Goal: Book appointment/travel/reservation

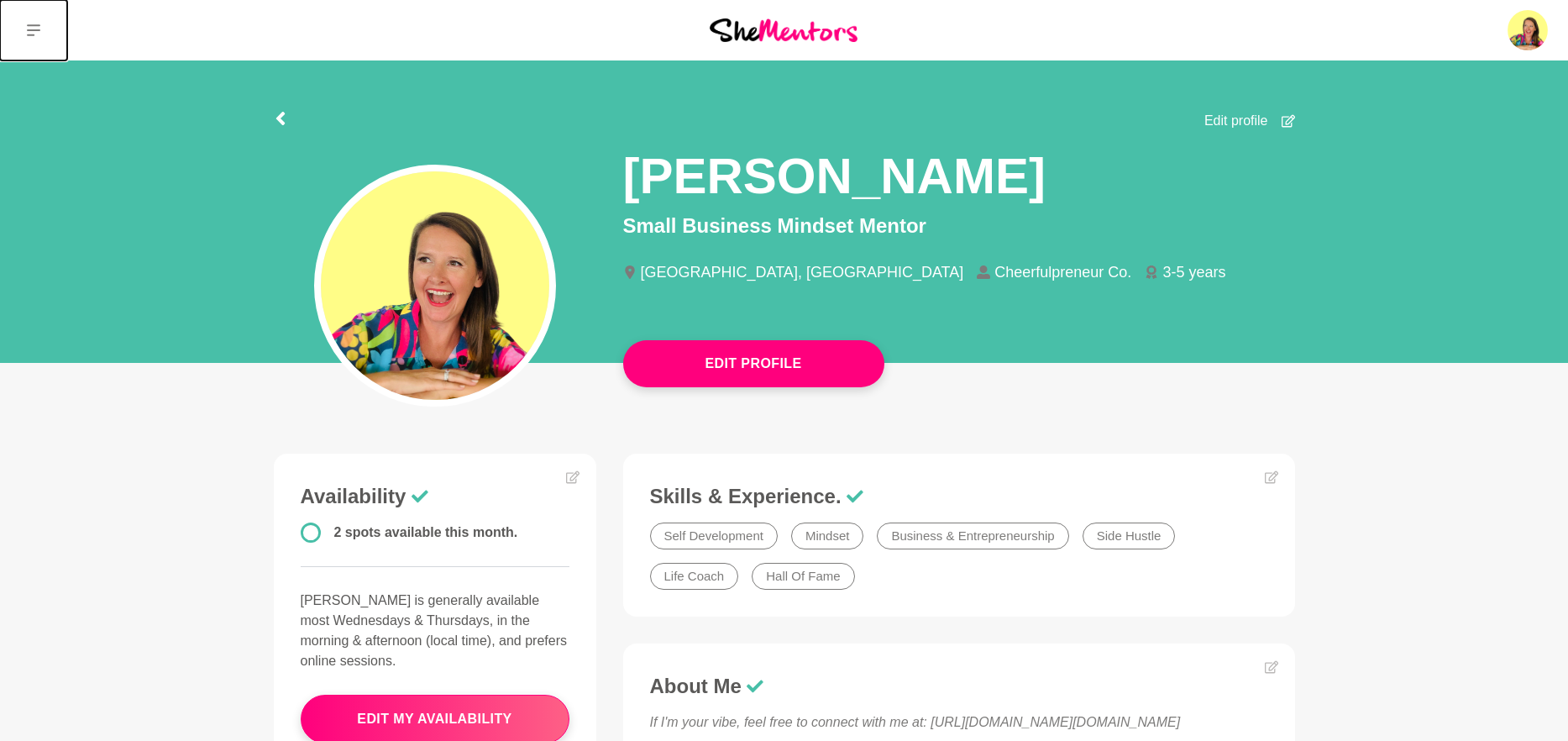
click at [32, 26] on icon at bounding box center [34, 30] width 13 height 12
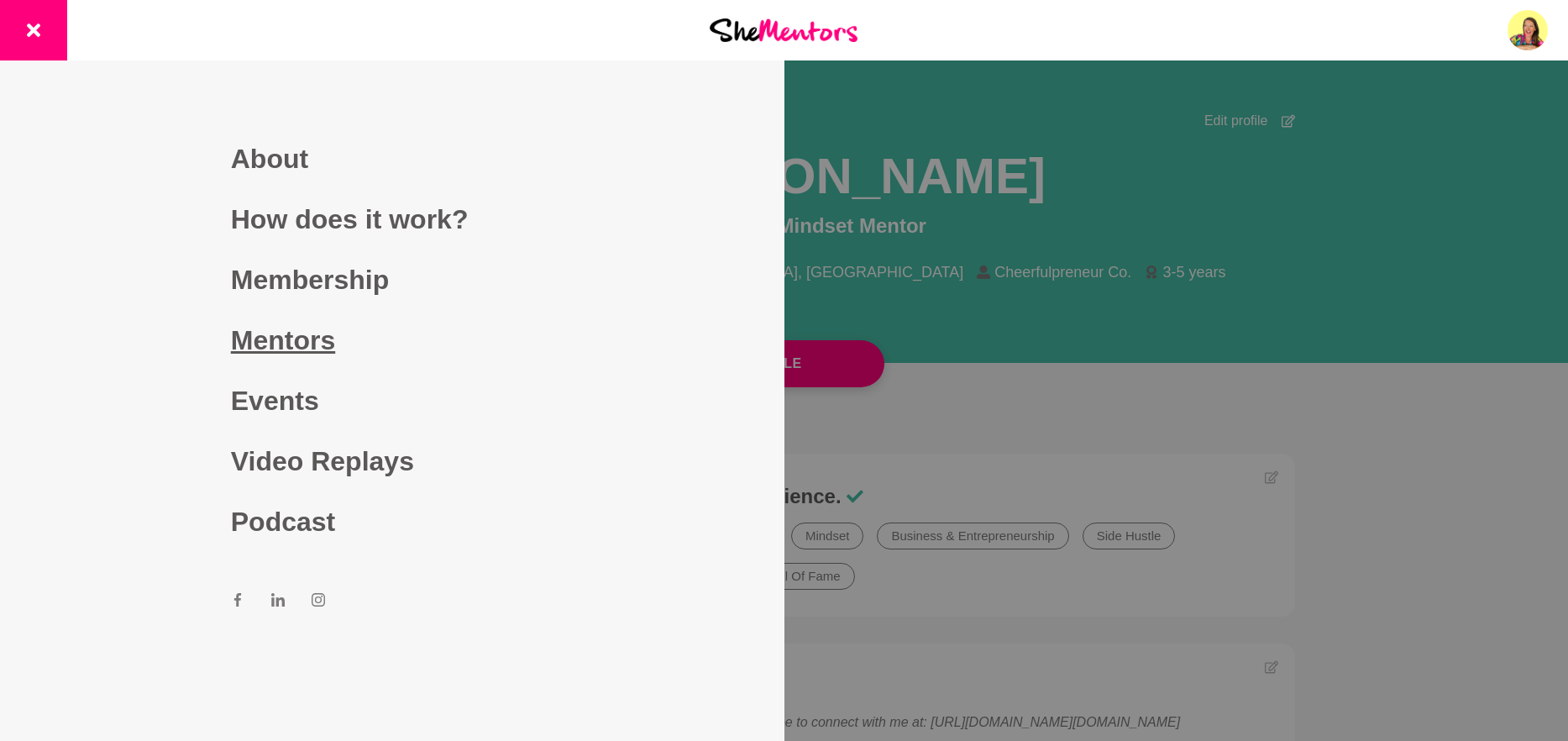
click at [293, 326] on link "Mentors" at bounding box center [392, 340] width 323 height 60
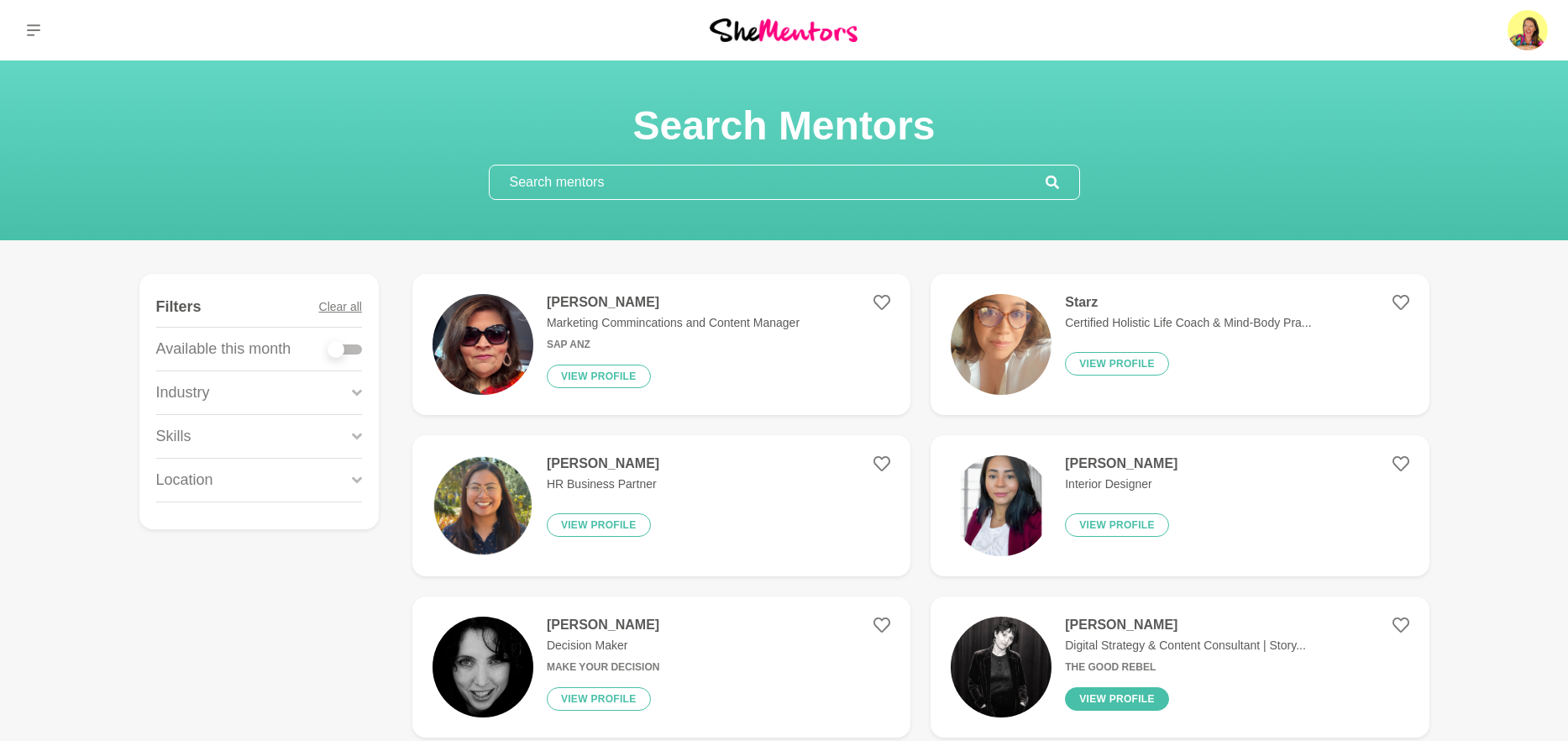
click at [1100, 695] on button "View profile" at bounding box center [1117, 698] width 104 height 23
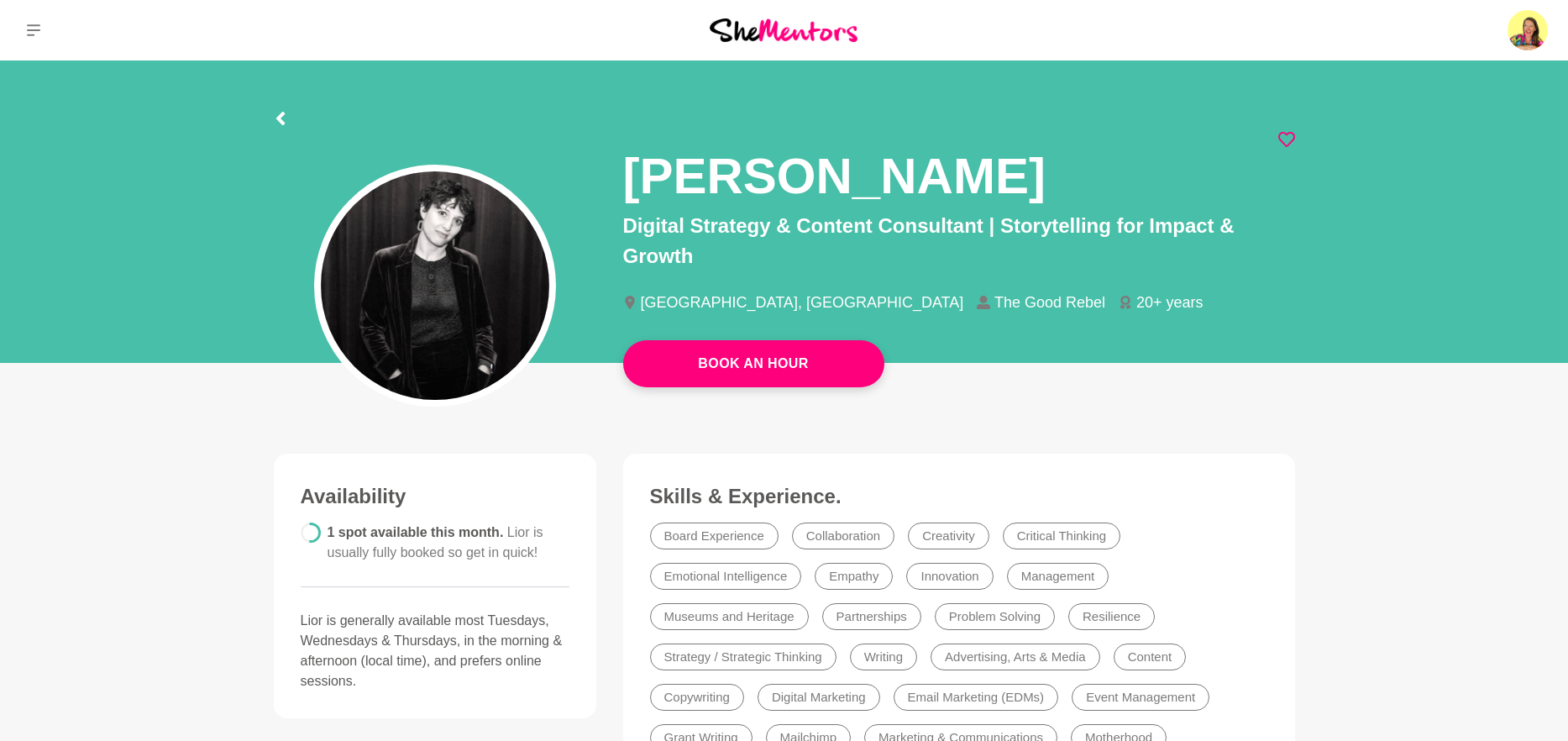
click at [1288, 147] on icon at bounding box center [1287, 140] width 17 height 17
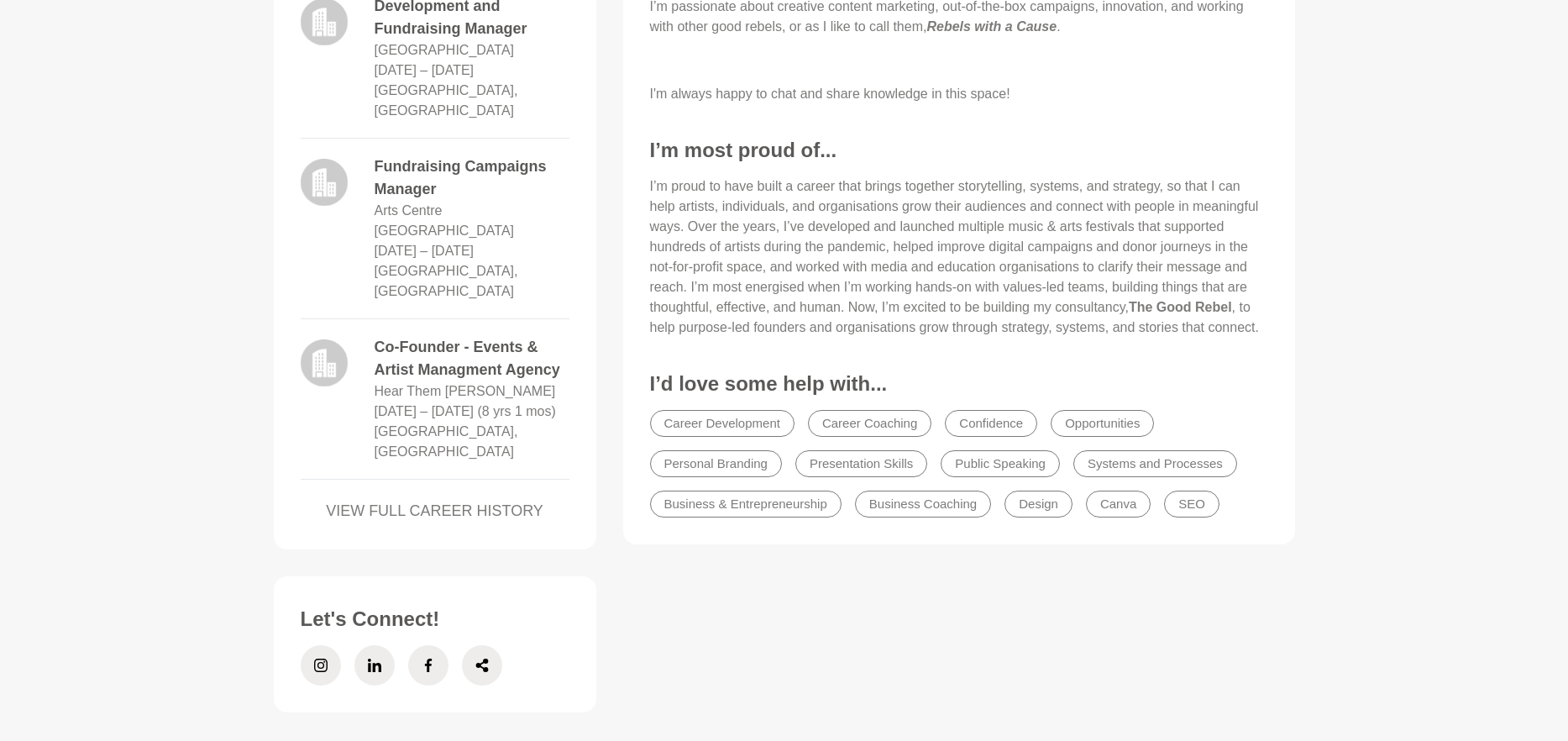
scroll to position [1191, 0]
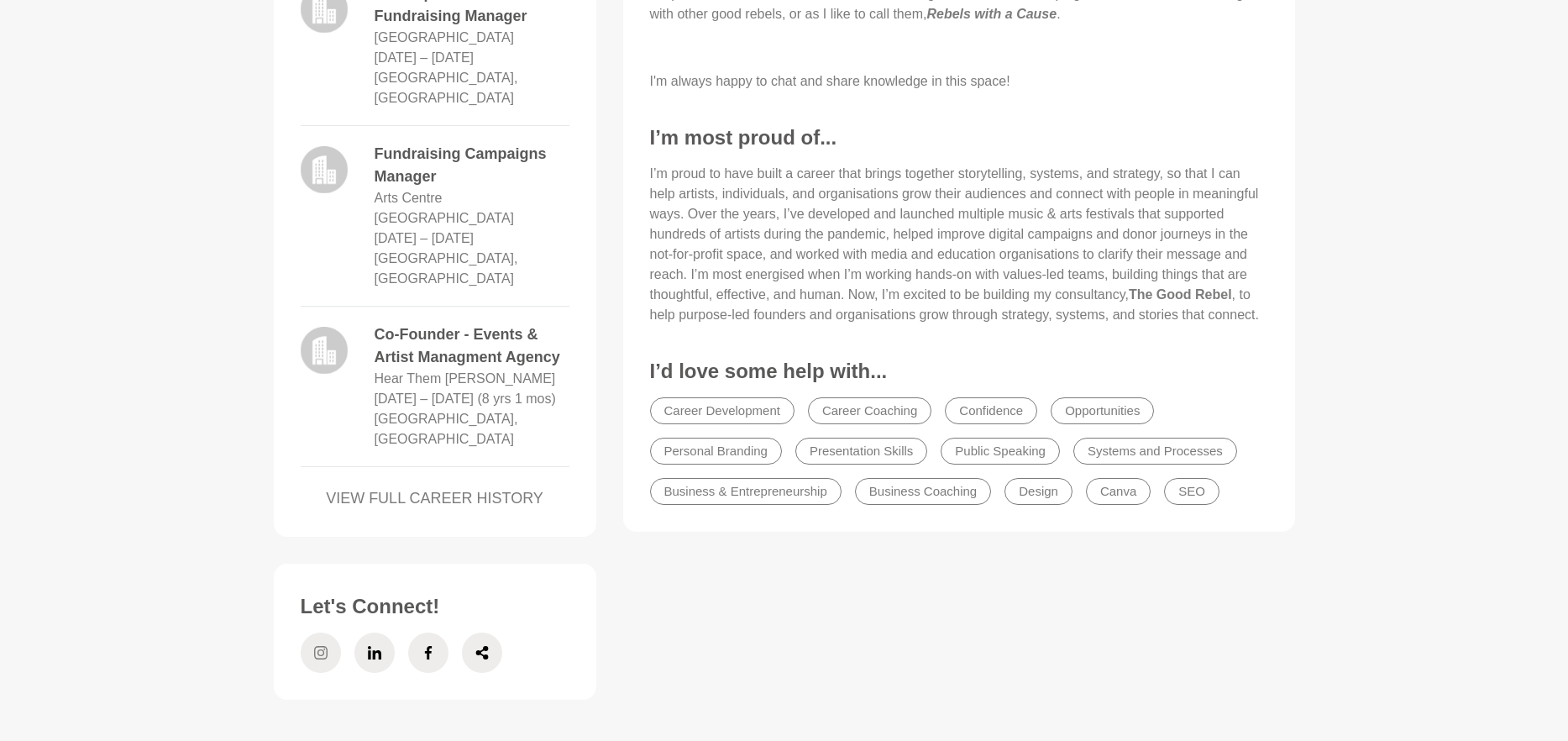
click at [320, 632] on icon at bounding box center [321, 652] width 13 height 40
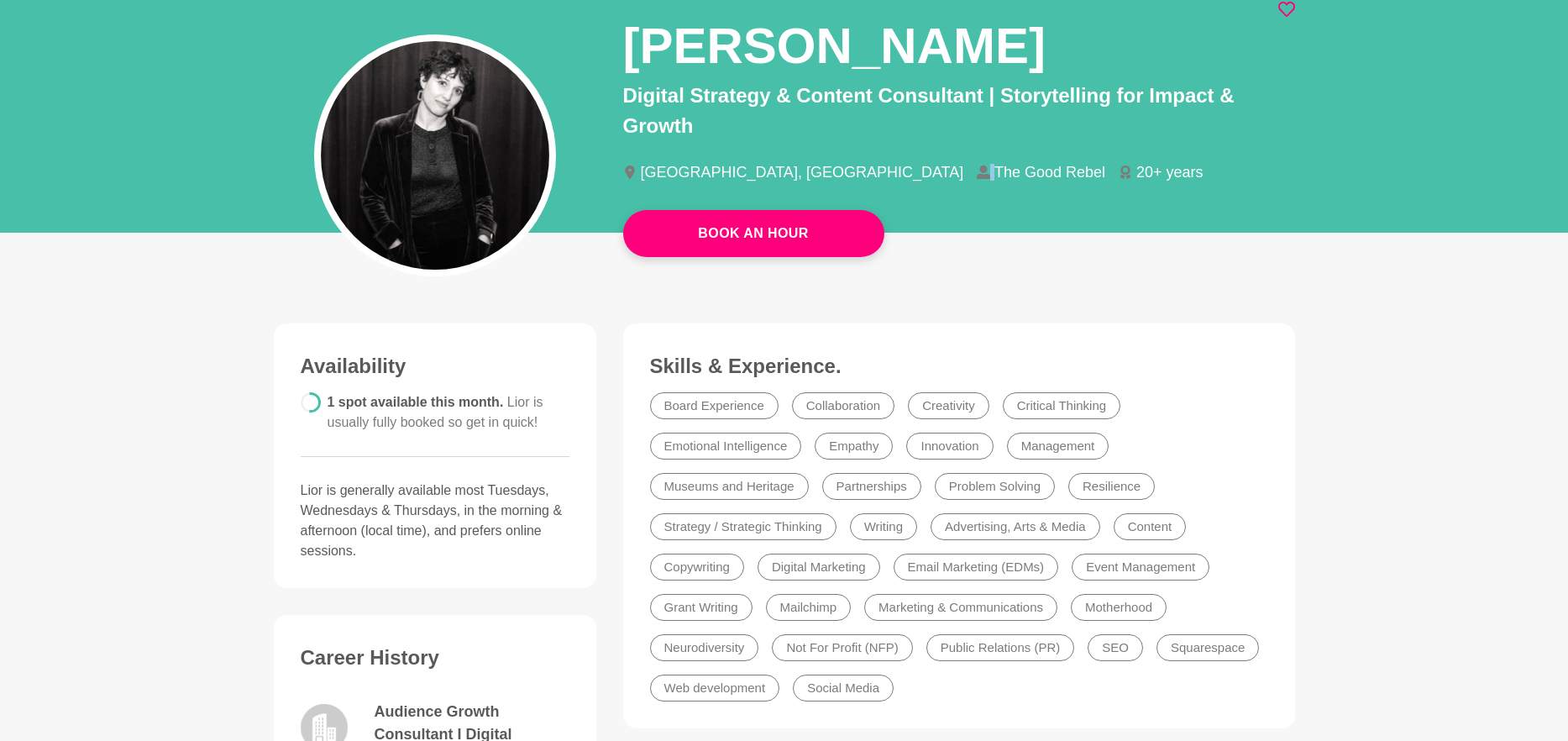
scroll to position [125, 0]
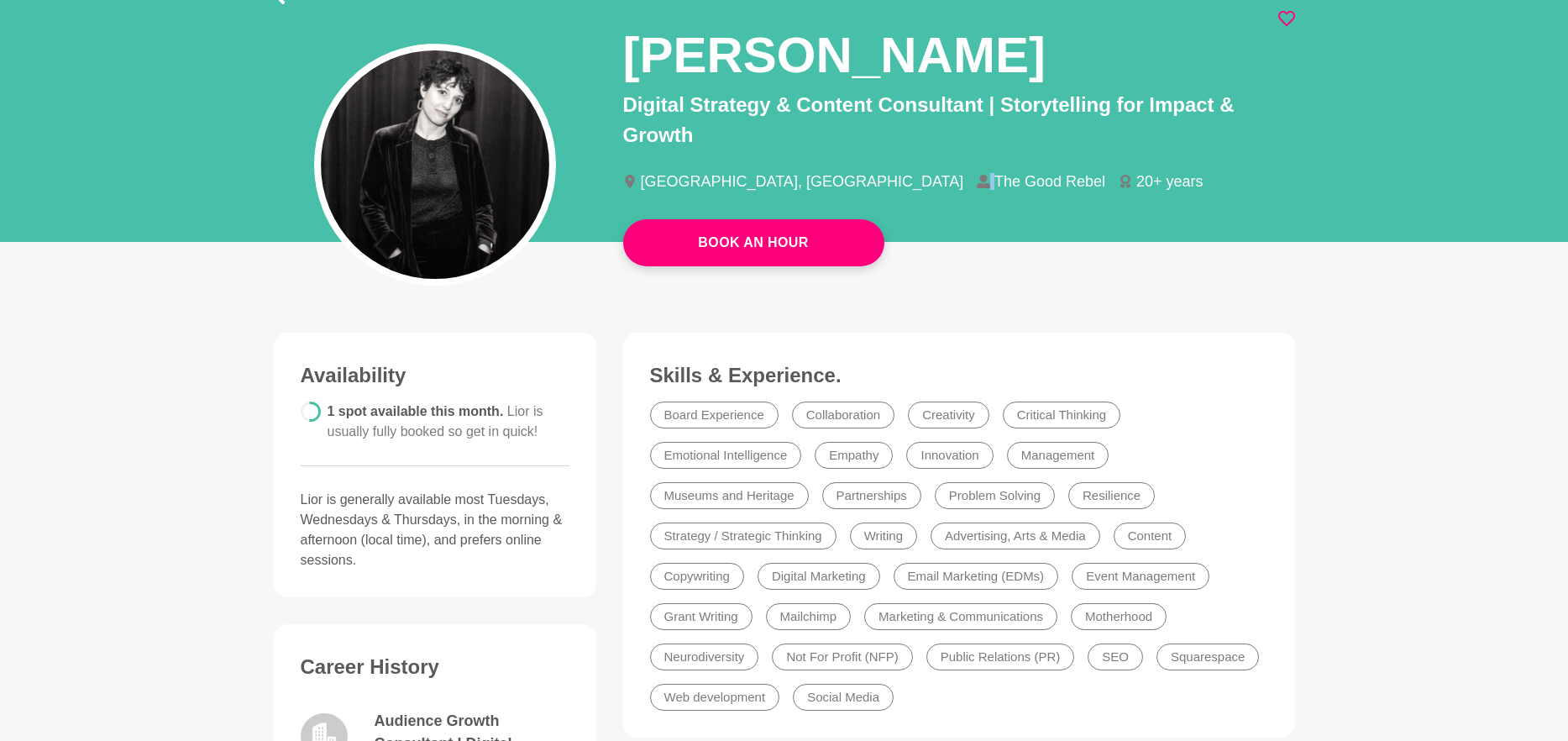
drag, startPoint x: 822, startPoint y: 177, endPoint x: 906, endPoint y: 176, distance: 84.0
click at [977, 176] on li "The Good Rebel" at bounding box center [1047, 181] width 142 height 15
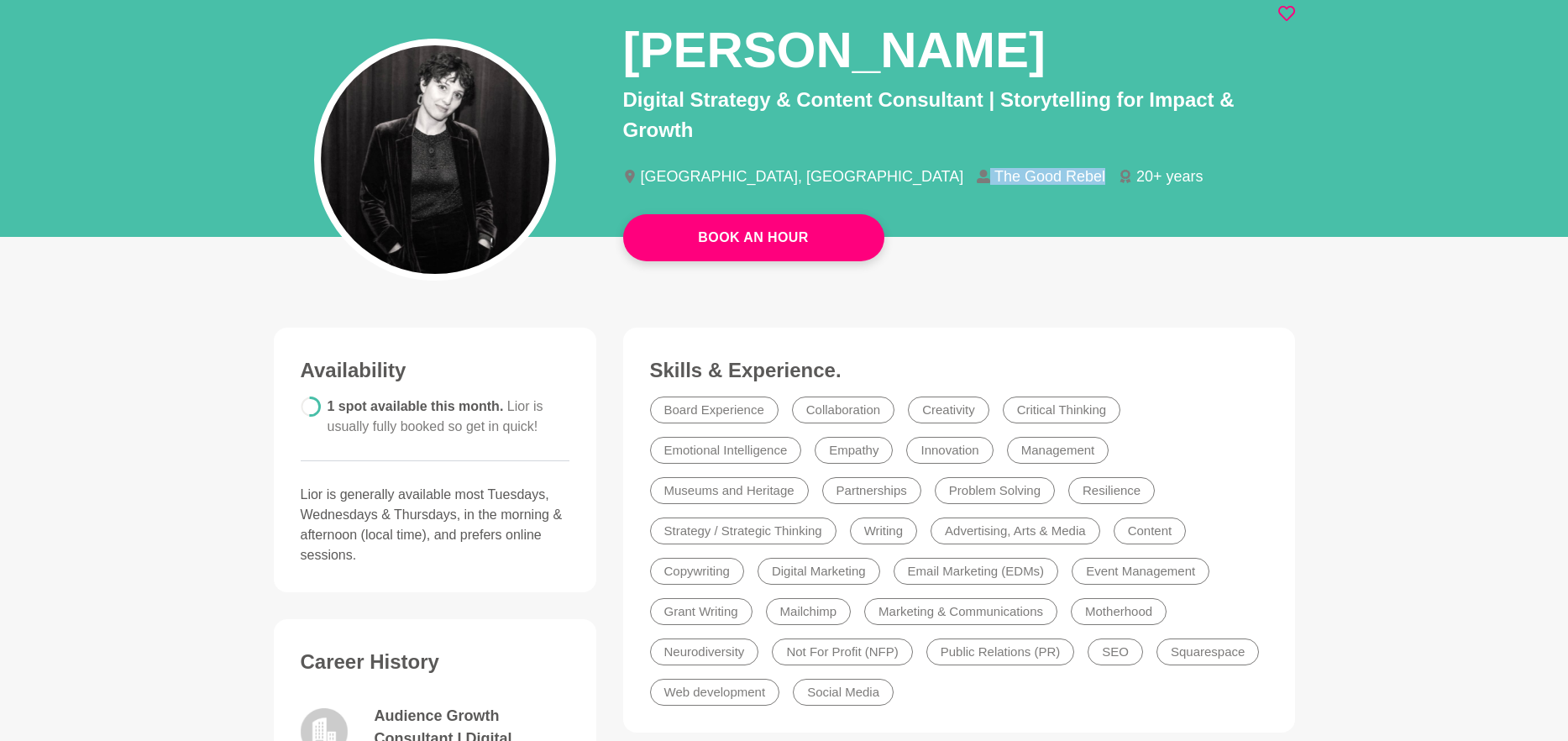
click at [977, 176] on li "The Good Rebel" at bounding box center [1047, 176] width 142 height 15
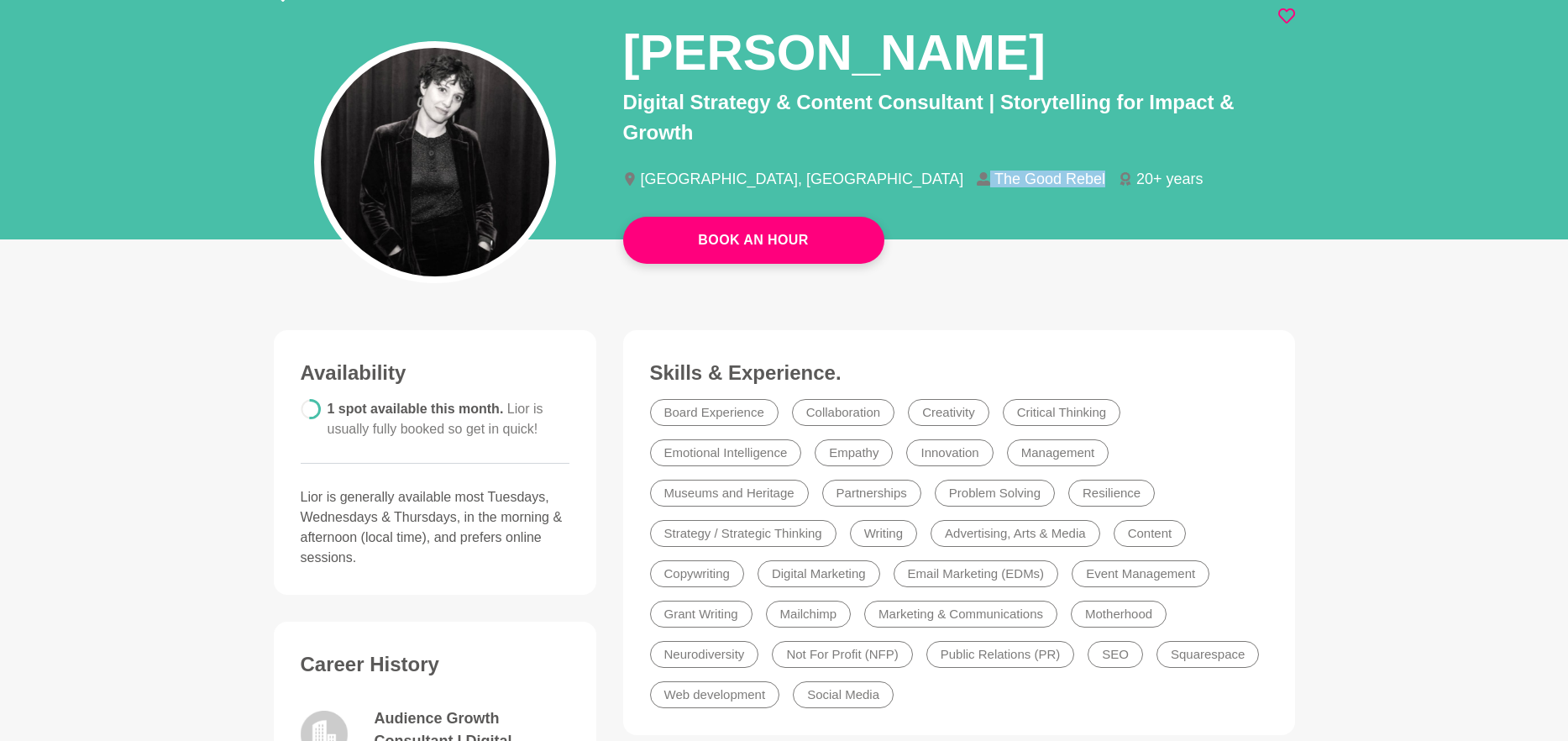
copy li "The Good Rebel"
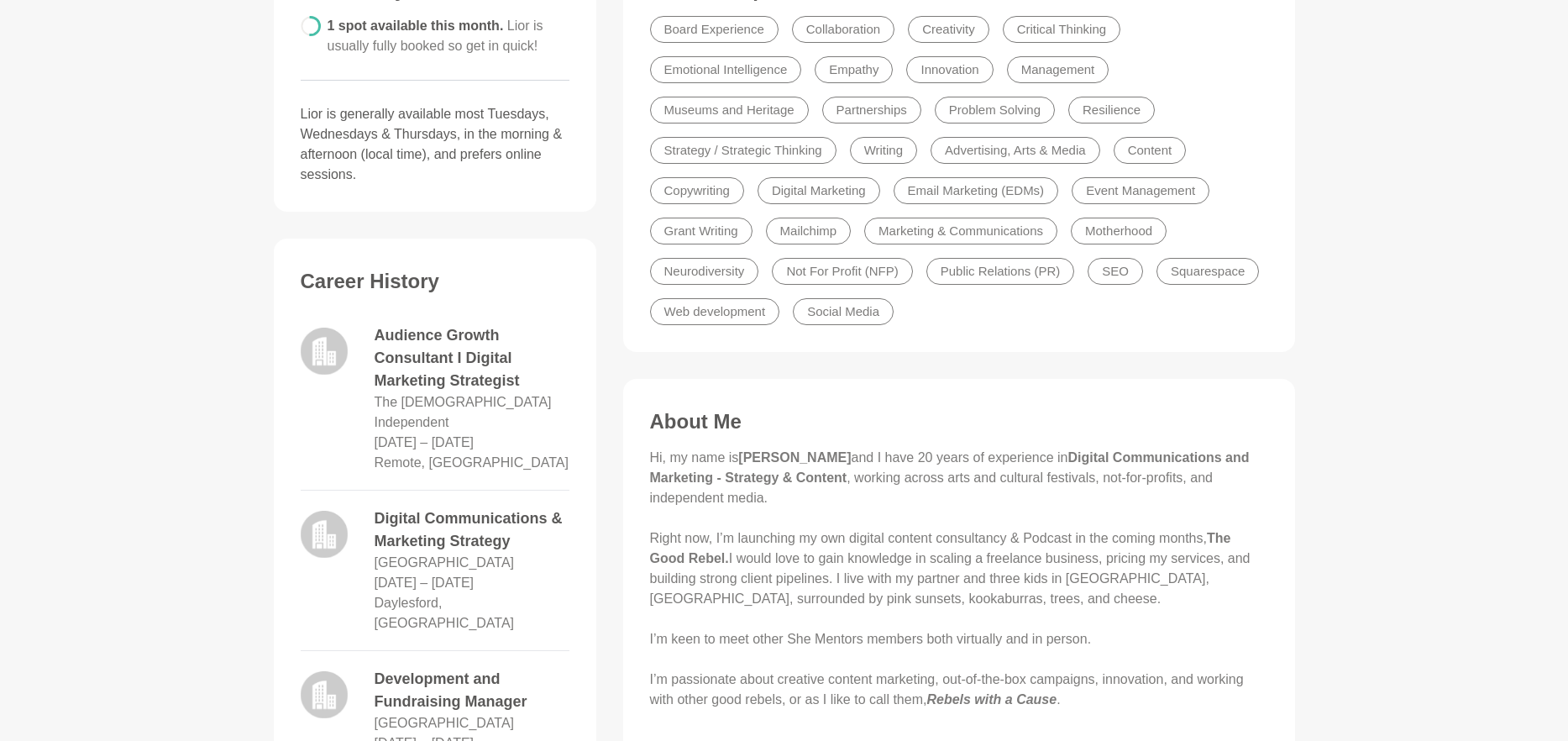
scroll to position [509, 0]
click at [1005, 506] on p "Hi, my name is Lior Albeck-Ripka and I have 20 years of experience in Digital C…" at bounding box center [959, 575] width 618 height 262
drag, startPoint x: 738, startPoint y: 451, endPoint x: 854, endPoint y: 452, distance: 116.0
click at [854, 452] on p "Hi, my name is Lior Albeck-Ripka and I have 20 years of experience in Digital C…" at bounding box center [959, 575] width 618 height 262
copy p "[PERSON_NAME]"
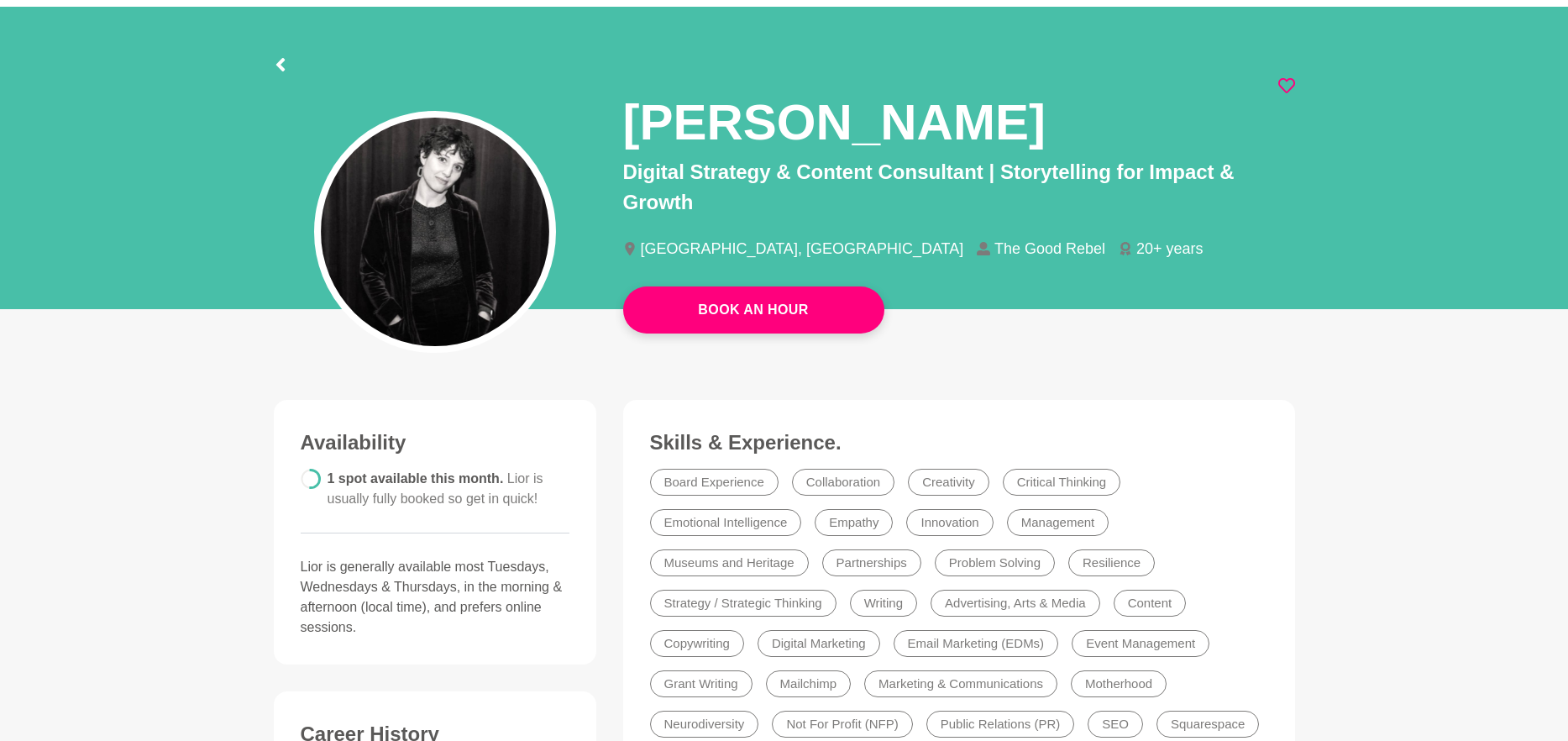
scroll to position [0, 0]
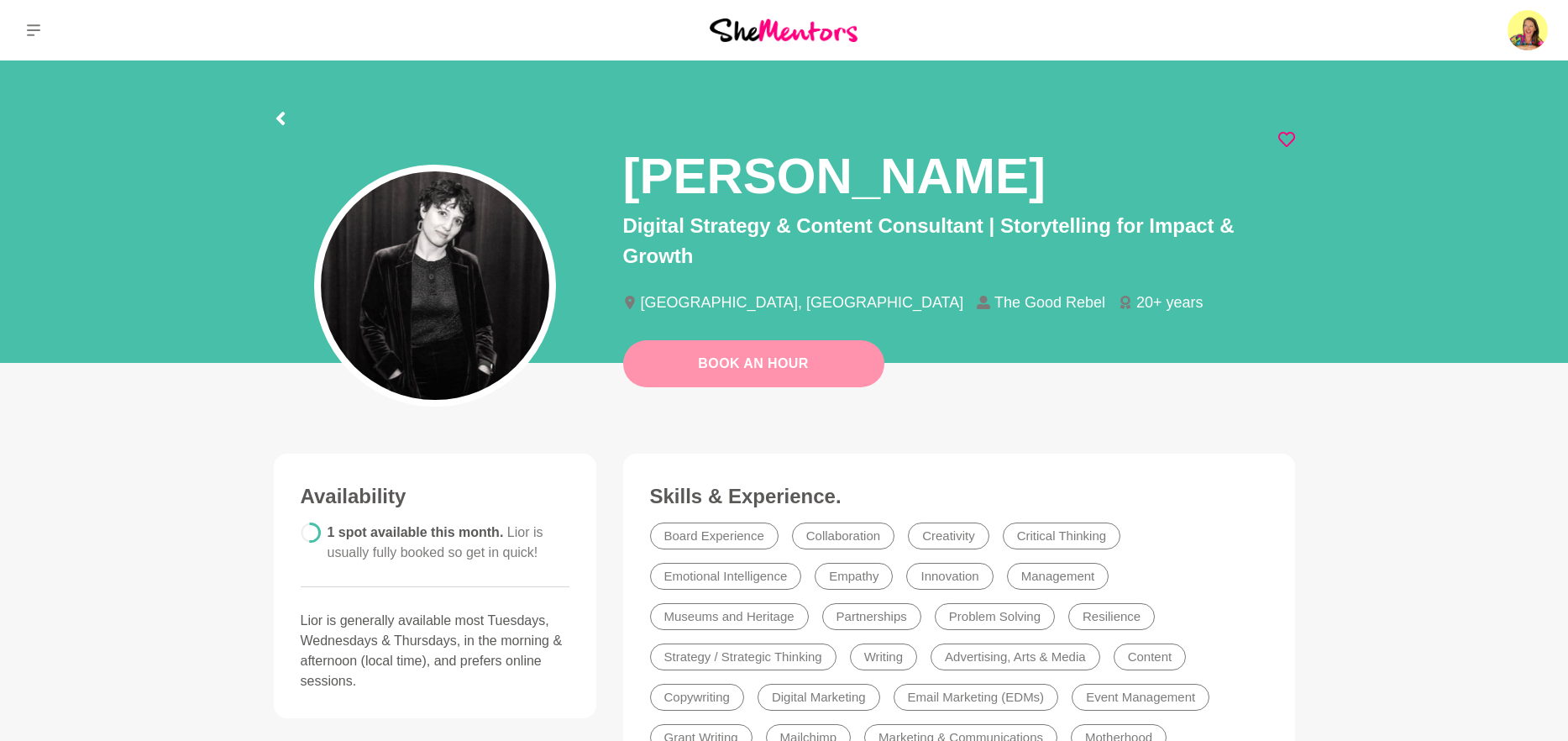
click at [794, 369] on link "Book An Hour" at bounding box center [754, 364] width 261 height 47
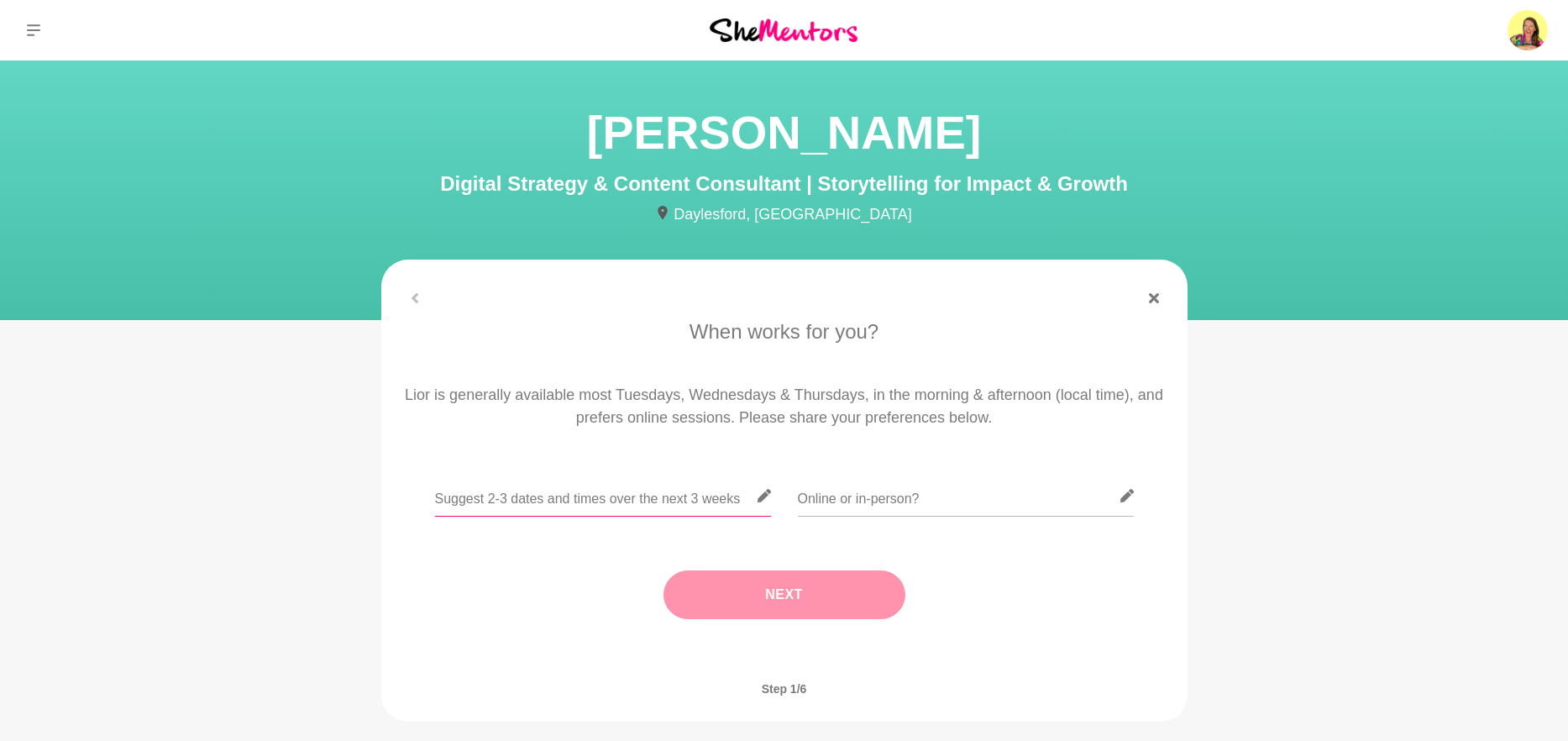
click at [586, 502] on input "text" at bounding box center [603, 496] width 336 height 41
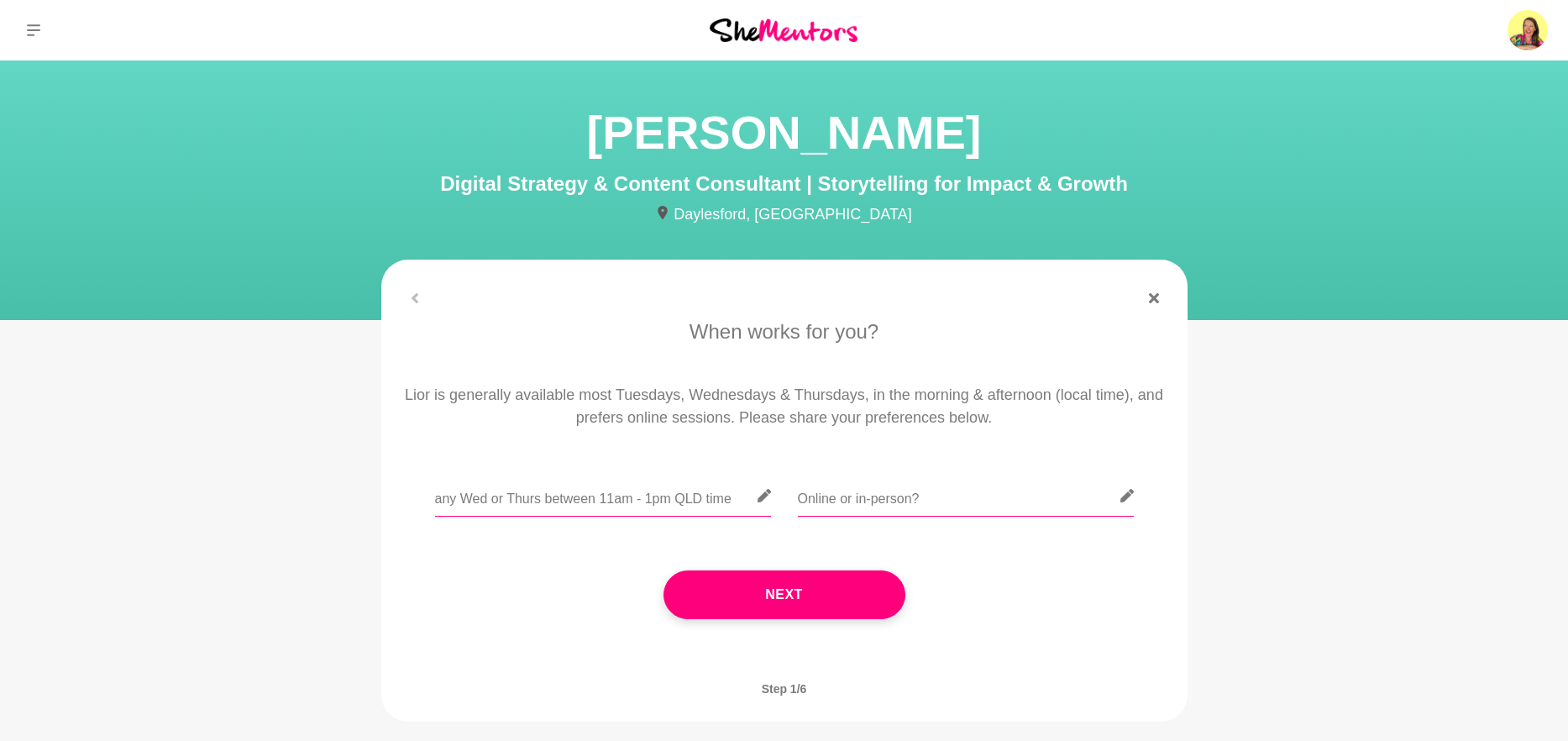
type input "any Wed or Thurs between 11am - 1pm QLD time"
click at [897, 501] on input "text" at bounding box center [966, 496] width 336 height 41
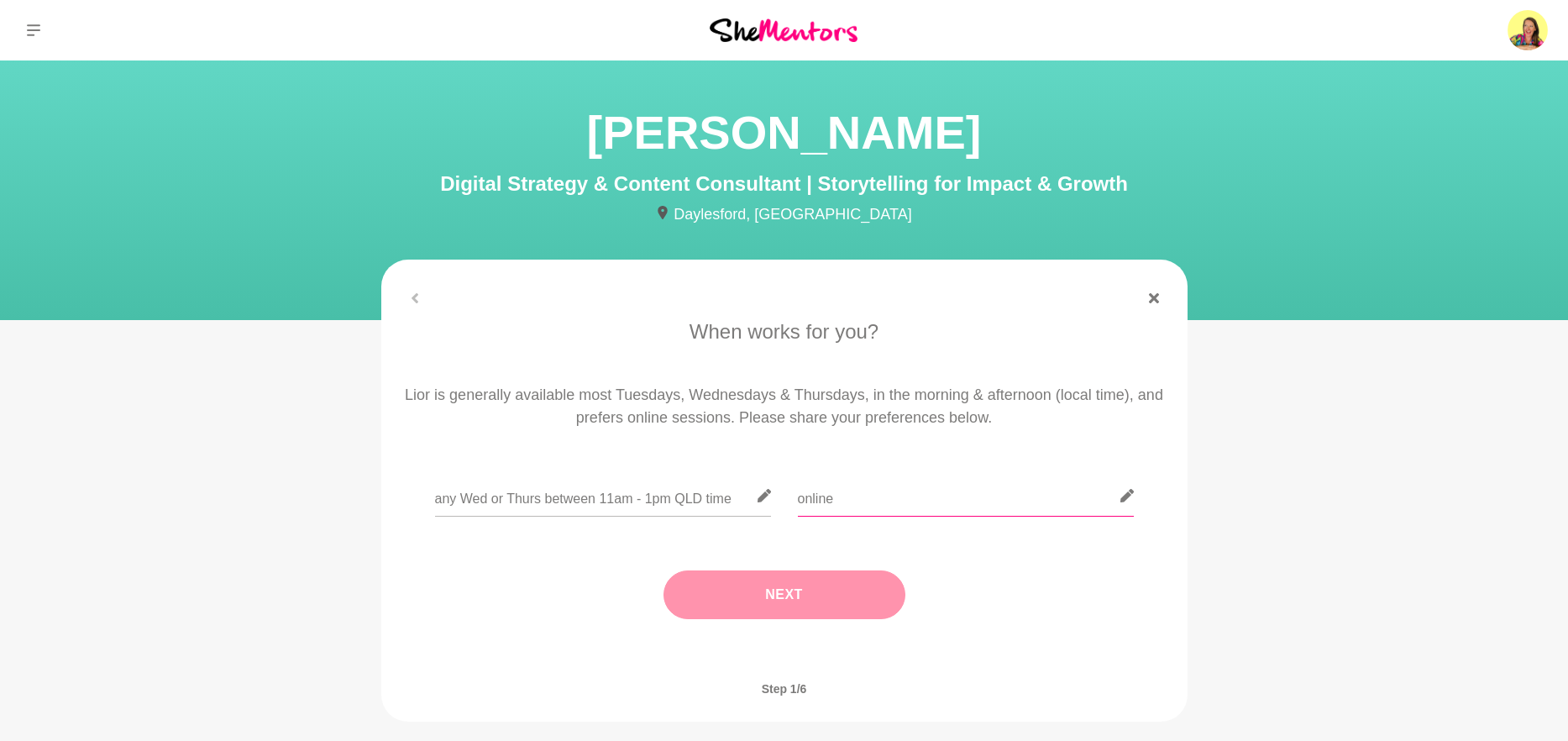
type input "online"
click at [833, 585] on button "Next" at bounding box center [784, 595] width 242 height 49
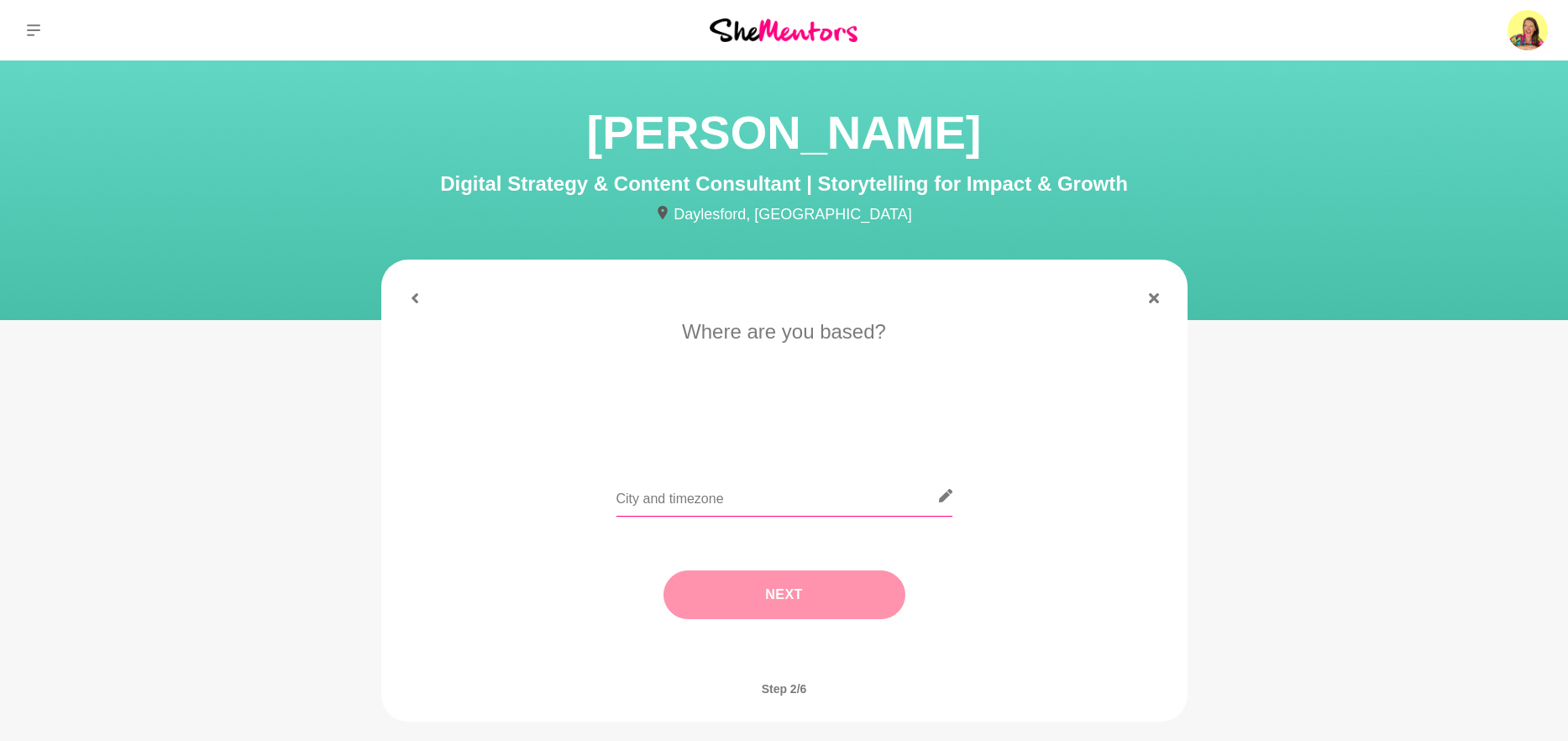
click at [653, 496] on input "text" at bounding box center [784, 496] width 336 height 41
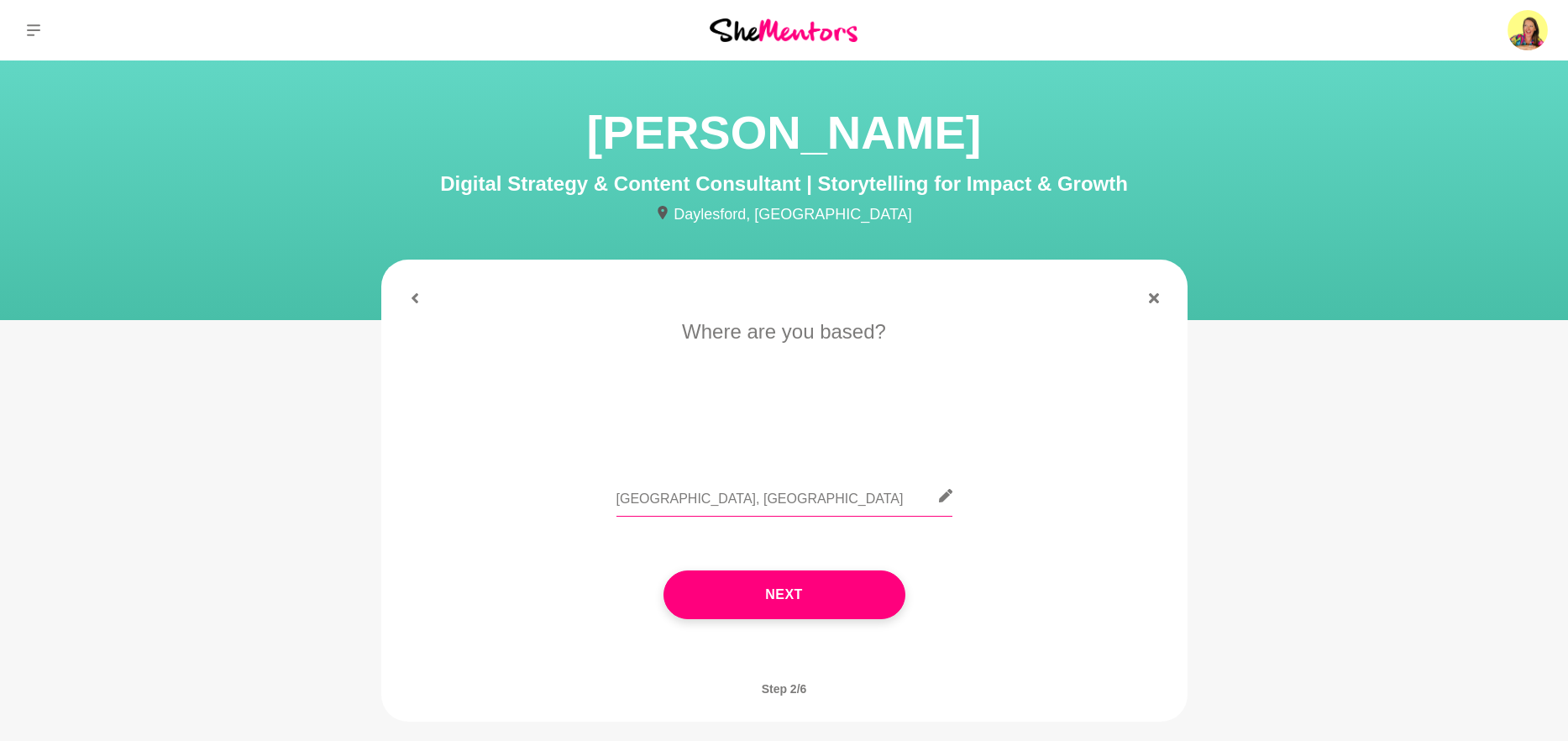
drag, startPoint x: 766, startPoint y: 503, endPoint x: 608, endPoint y: 500, distance: 158.0
click at [608, 500] on div "Sunshine Coast, QLD" at bounding box center [784, 506] width 759 height 61
type input "Sunshine Coast, QLD"
drag, startPoint x: 418, startPoint y: 295, endPoint x: 442, endPoint y: 296, distance: 24.0
click at [425, 295] on button at bounding box center [415, 297] width 40 height 10
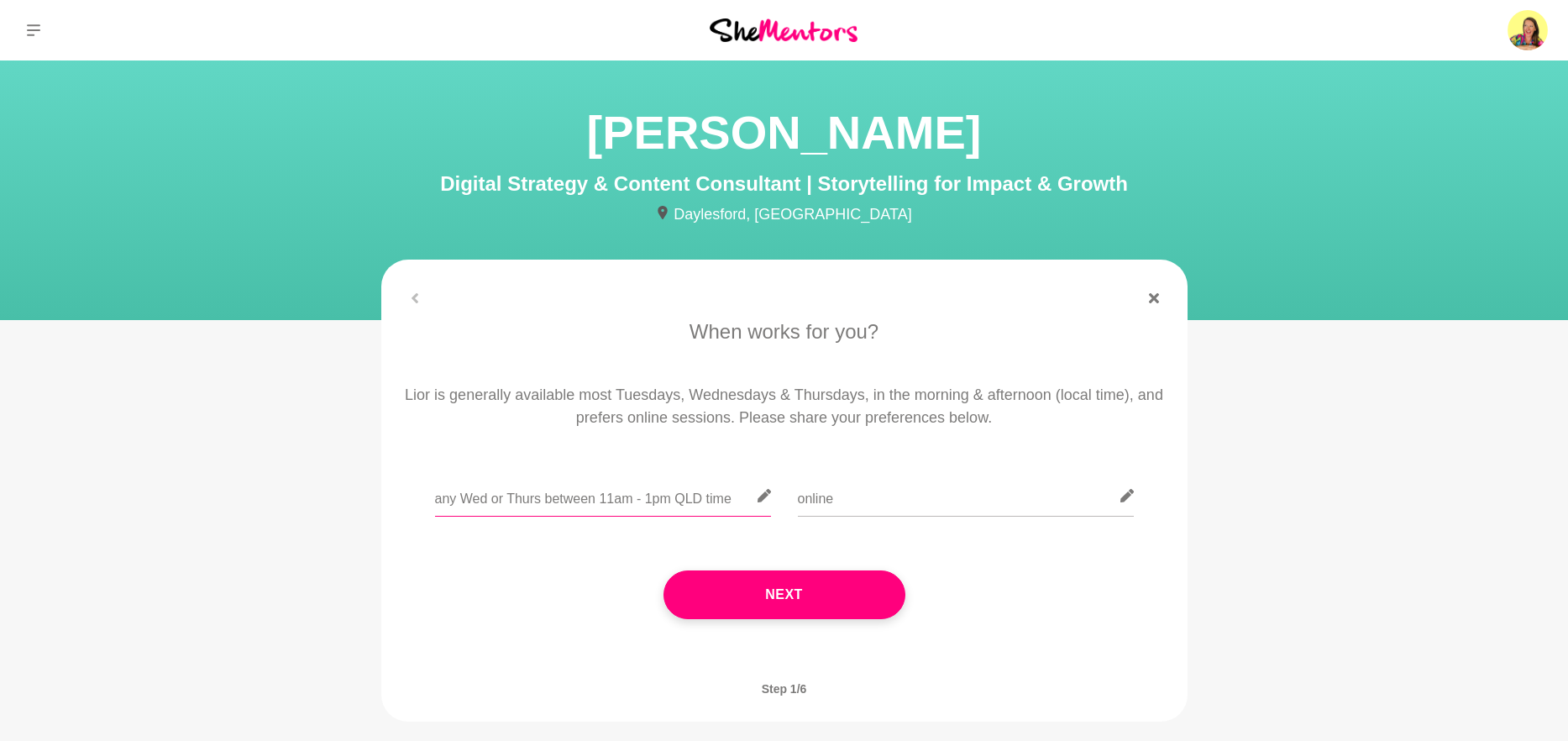
click at [732, 497] on input "any Wed or Thurs between 11am - 1pm QLD time" at bounding box center [603, 496] width 336 height 41
type input "any Wed or Thurs between 11am - 1pm QLD time (we're 1 hr behind NSW and VIC)"
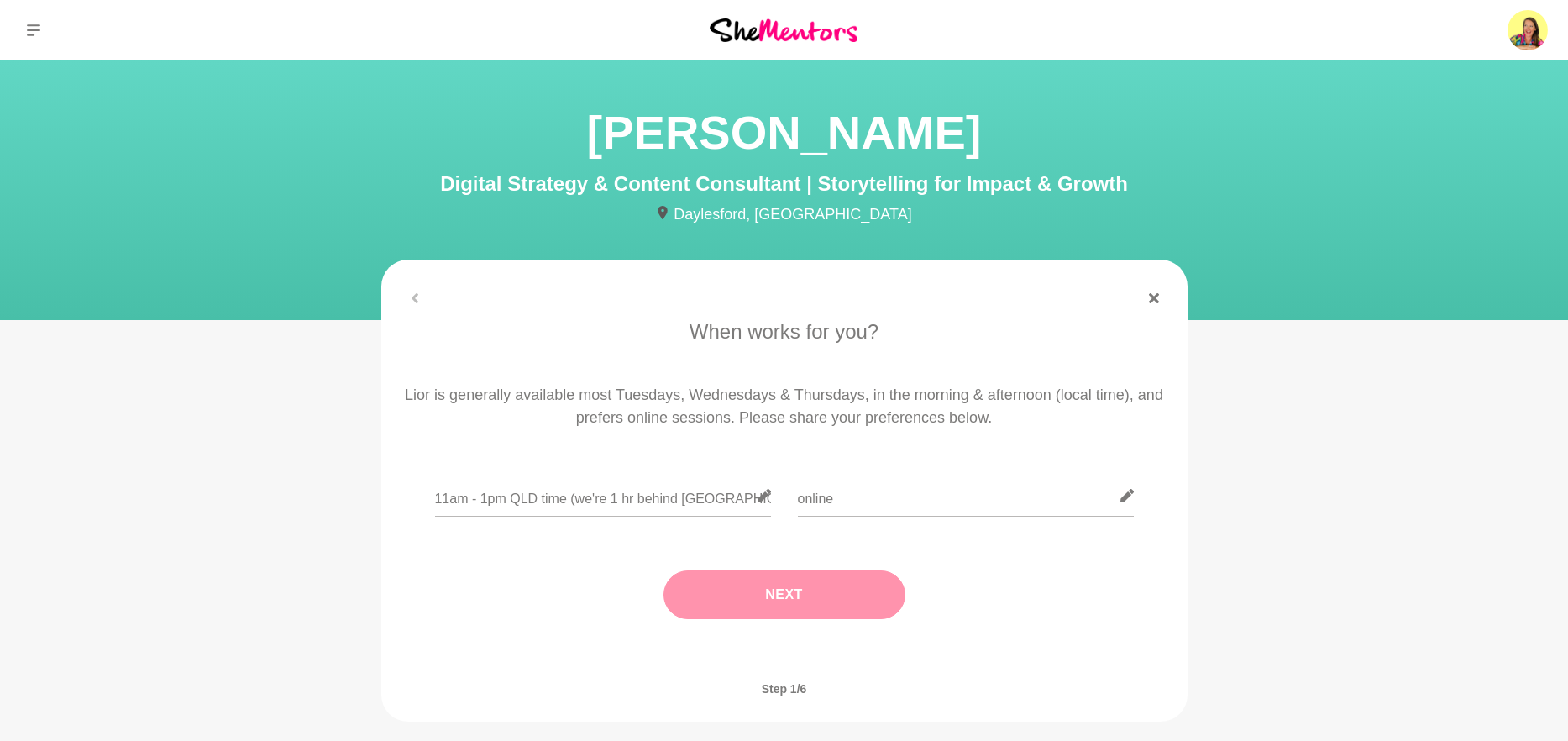
scroll to position [0, 0]
click at [808, 602] on button "Next" at bounding box center [784, 595] width 242 height 49
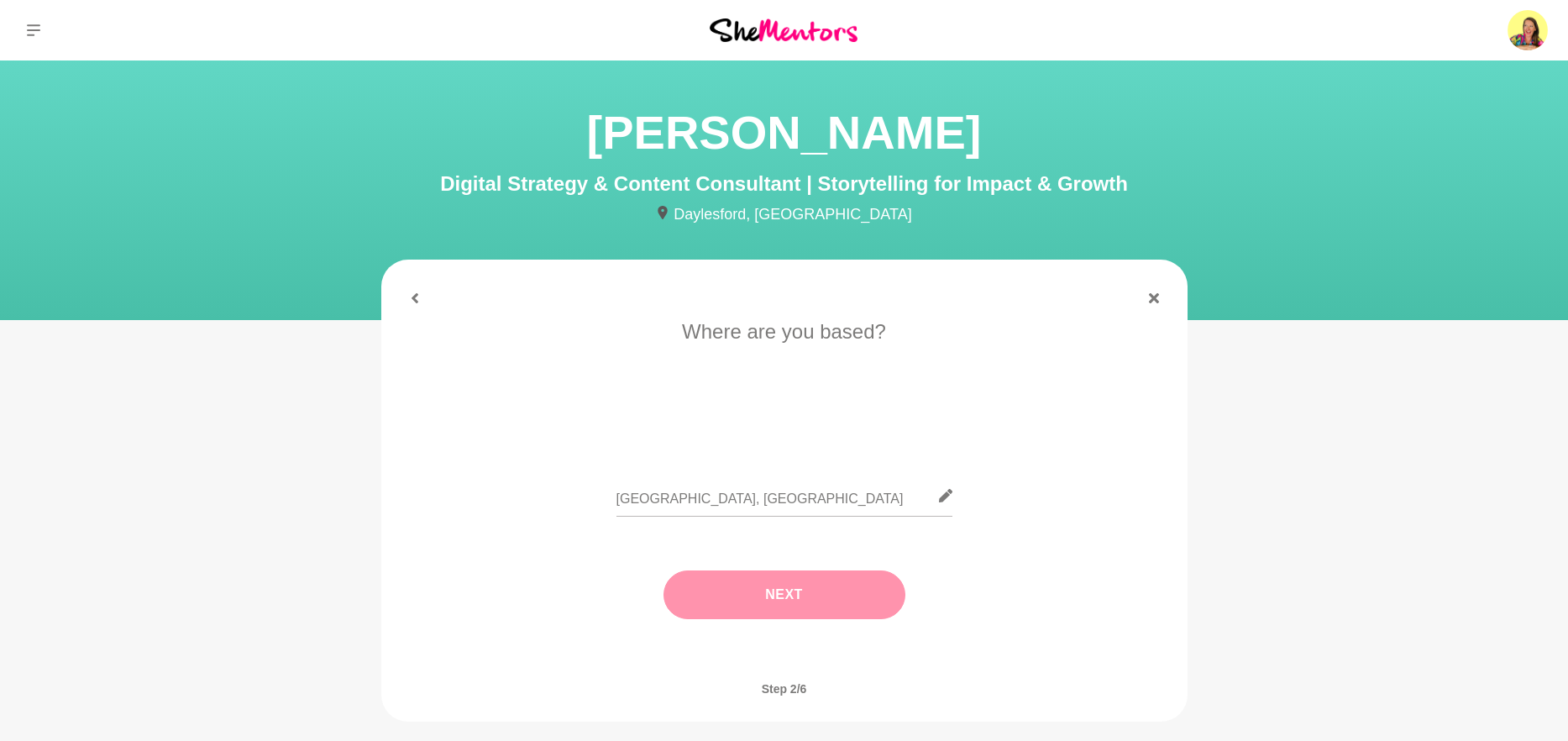
click at [814, 595] on button "Next" at bounding box center [784, 595] width 242 height 49
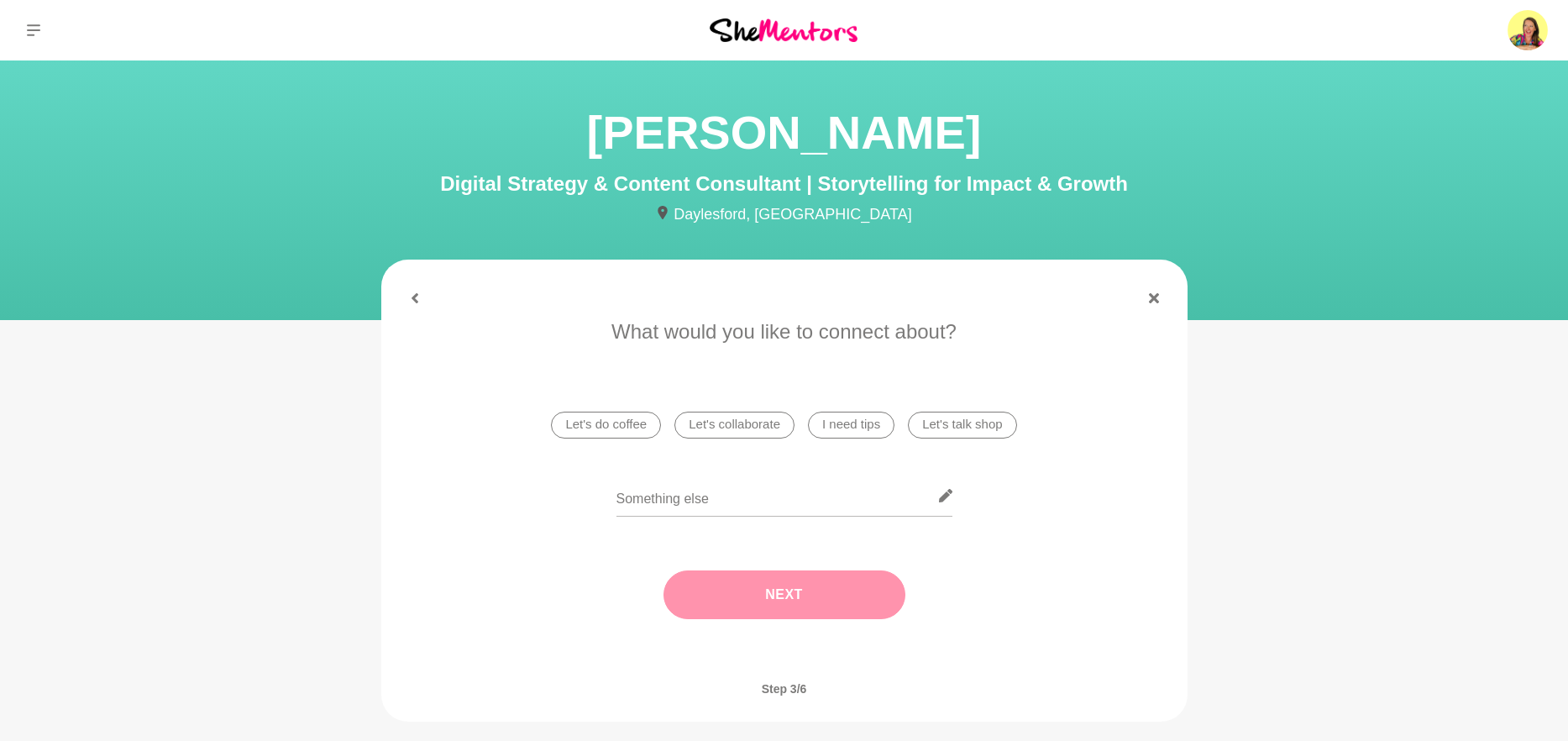
click at [846, 428] on li "I need tips" at bounding box center [851, 425] width 86 height 27
click at [812, 593] on button "Next" at bounding box center [784, 595] width 242 height 49
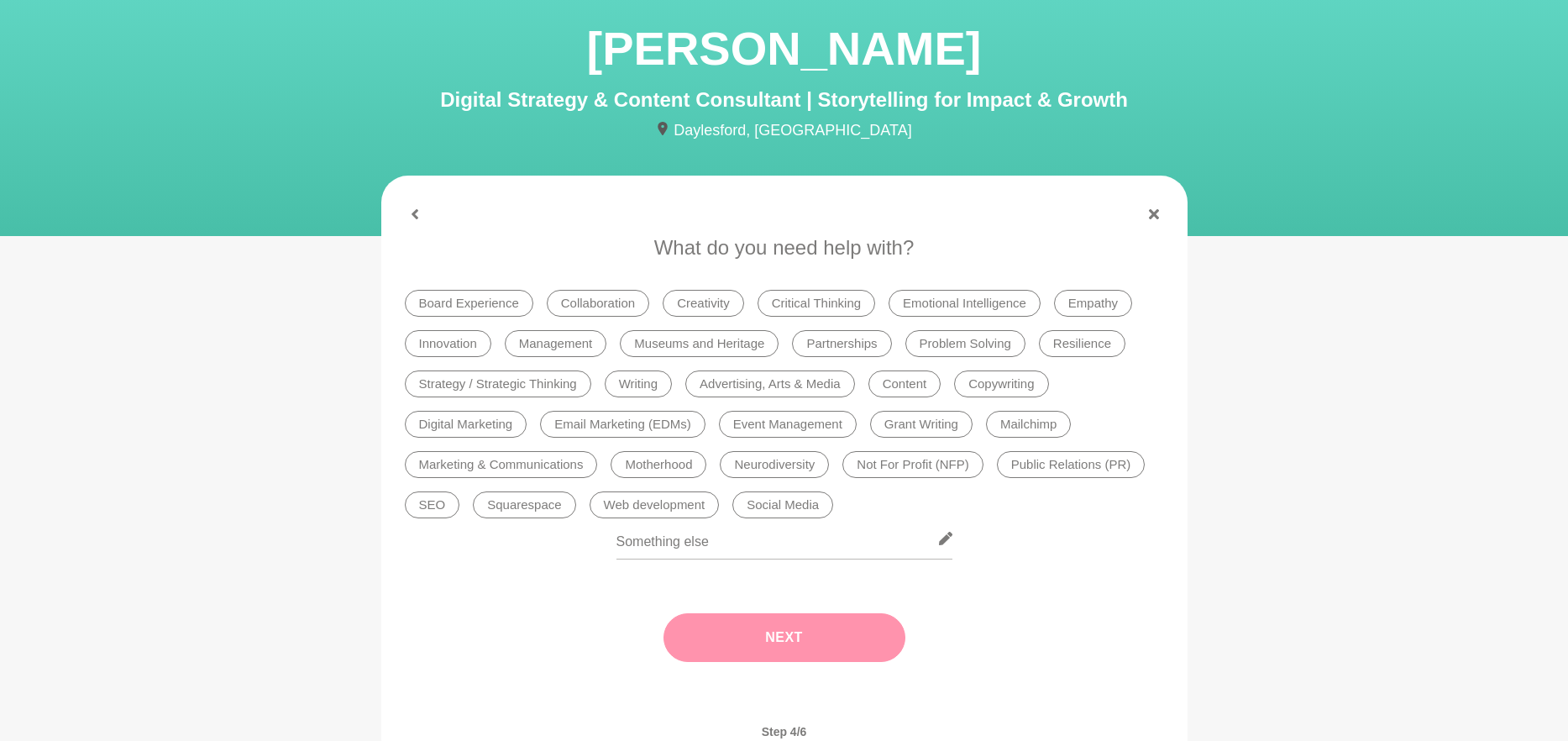
scroll to position [84, 0]
click at [717, 304] on li "Creativity" at bounding box center [703, 302] width 82 height 27
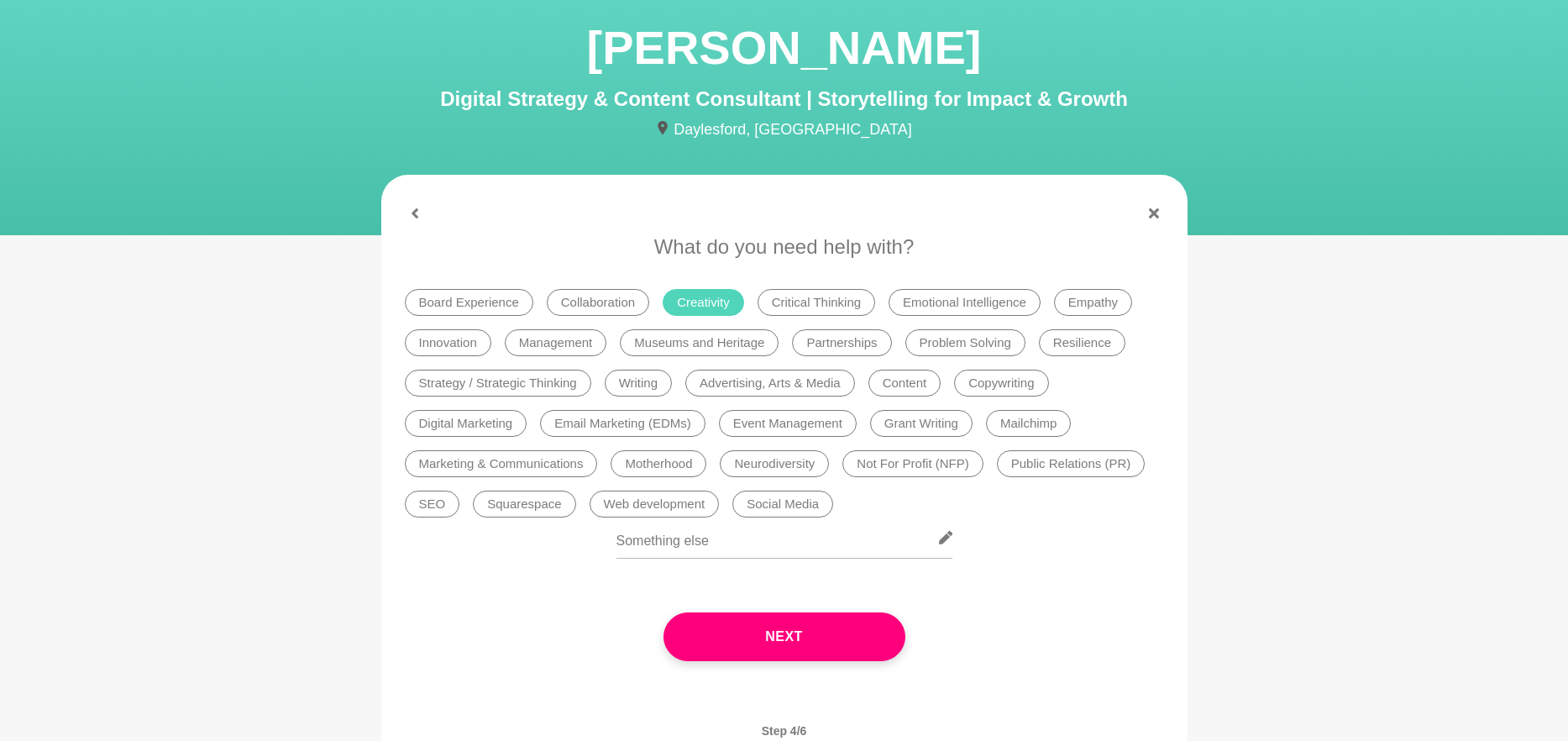
click at [510, 419] on li "Digital Marketing" at bounding box center [466, 423] width 123 height 27
click at [909, 384] on li "Content" at bounding box center [906, 383] width 73 height 27
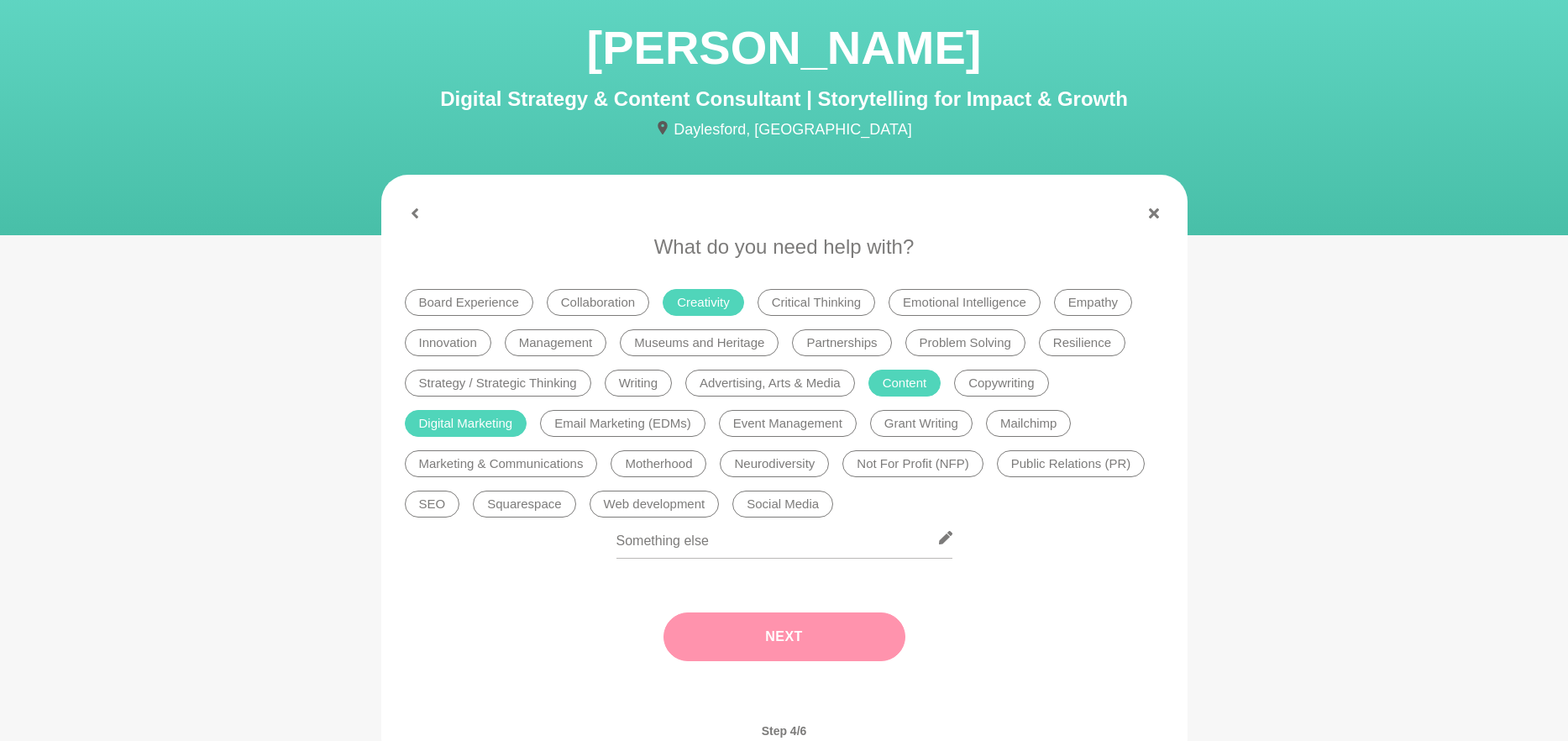
click at [804, 651] on button "Next" at bounding box center [784, 637] width 242 height 49
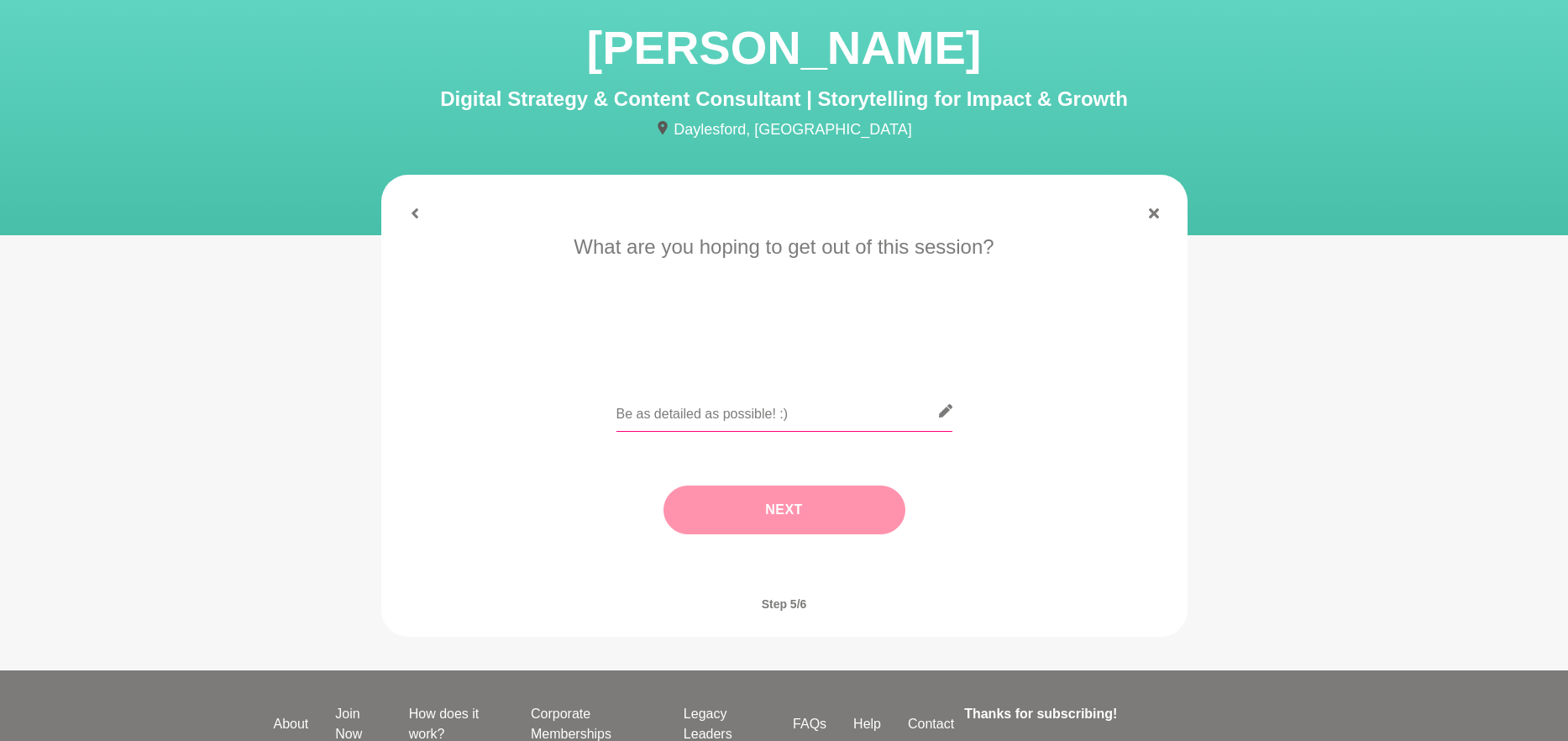
click at [718, 417] on input "text" at bounding box center [784, 411] width 336 height 41
paste input "I saw you’re launching your own digital content consultancy and podcast — amazi…"
type input "I saw you’re launching your own digital content consultancy and podcast — amazi…"
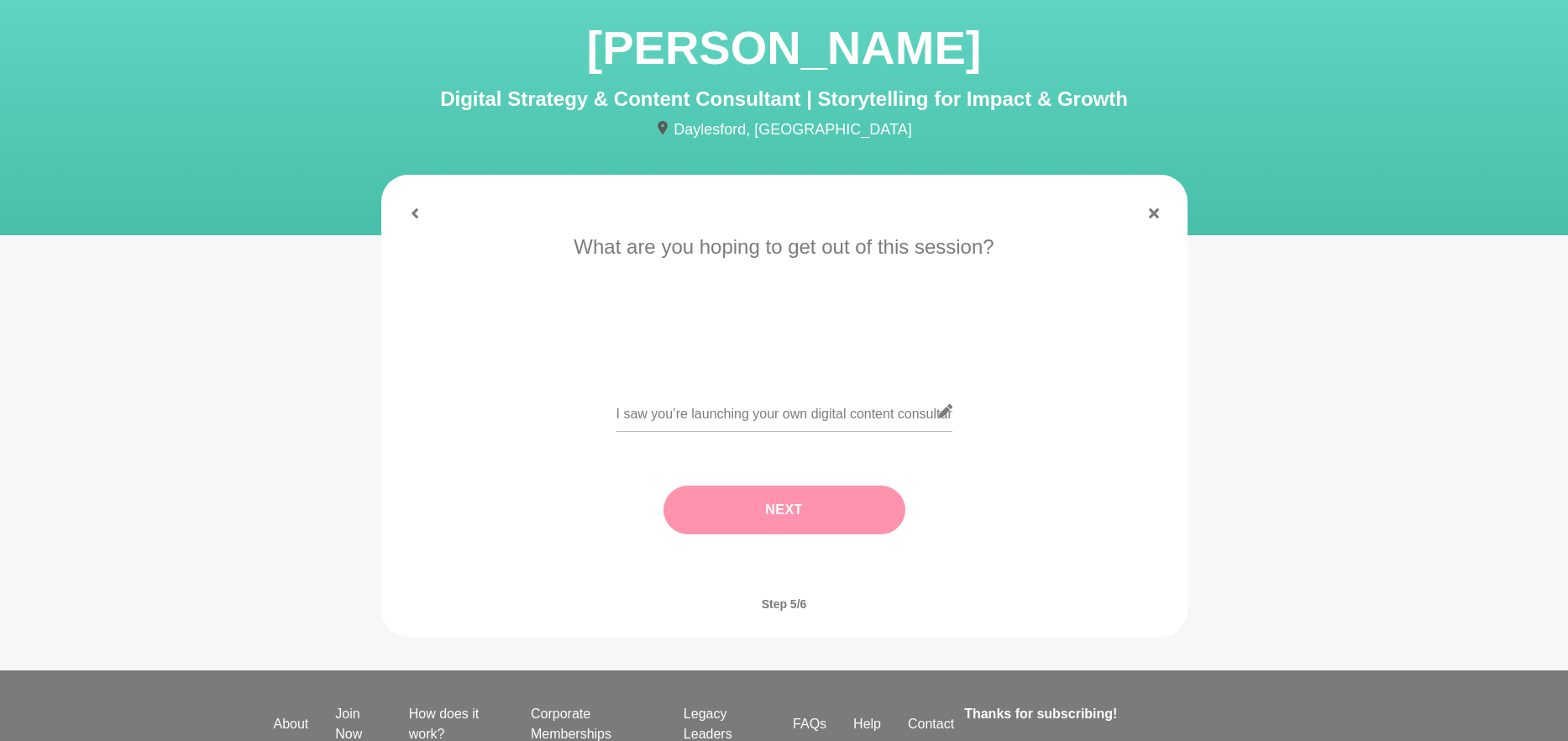
click at [792, 513] on button "Next" at bounding box center [784, 509] width 242 height 49
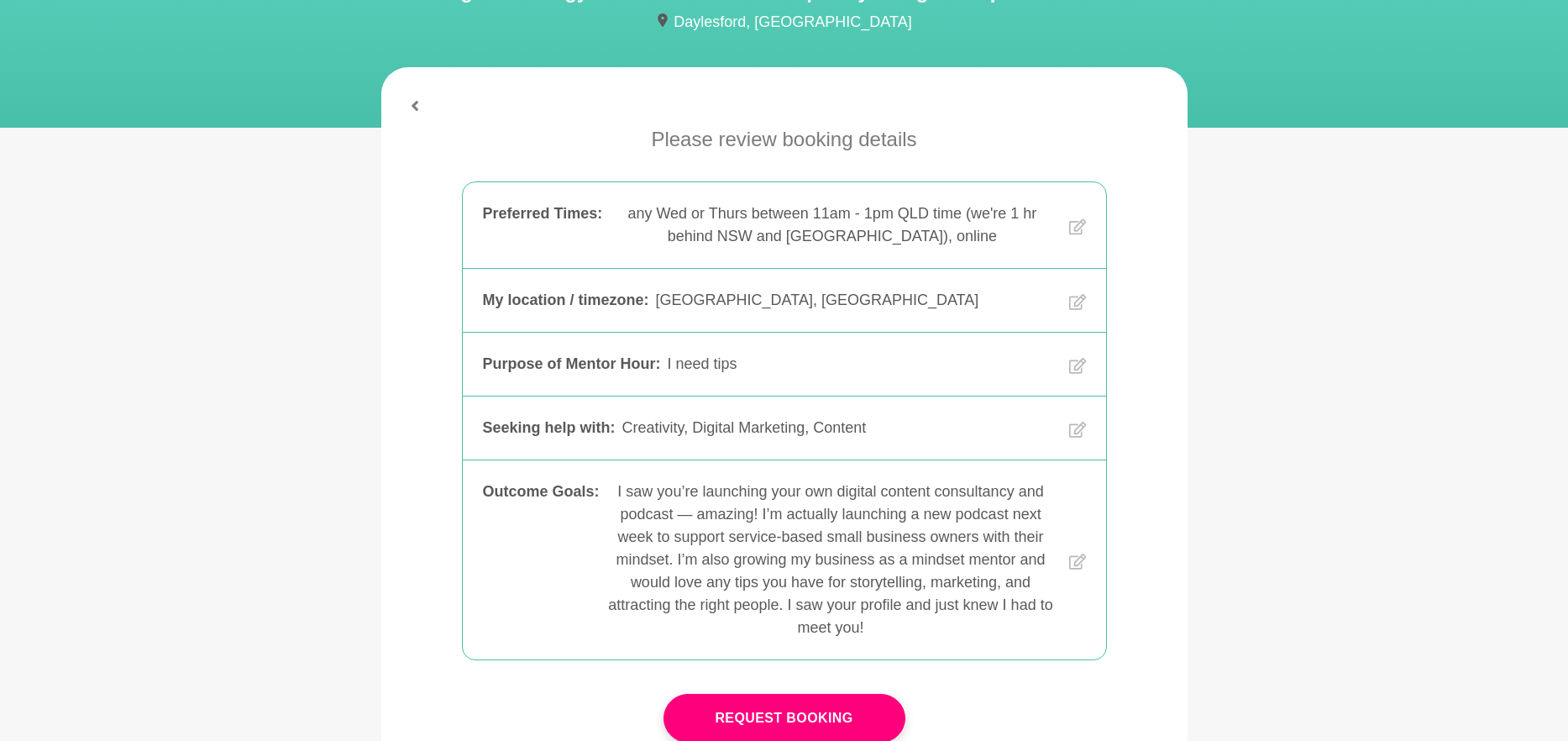
scroll to position [194, 0]
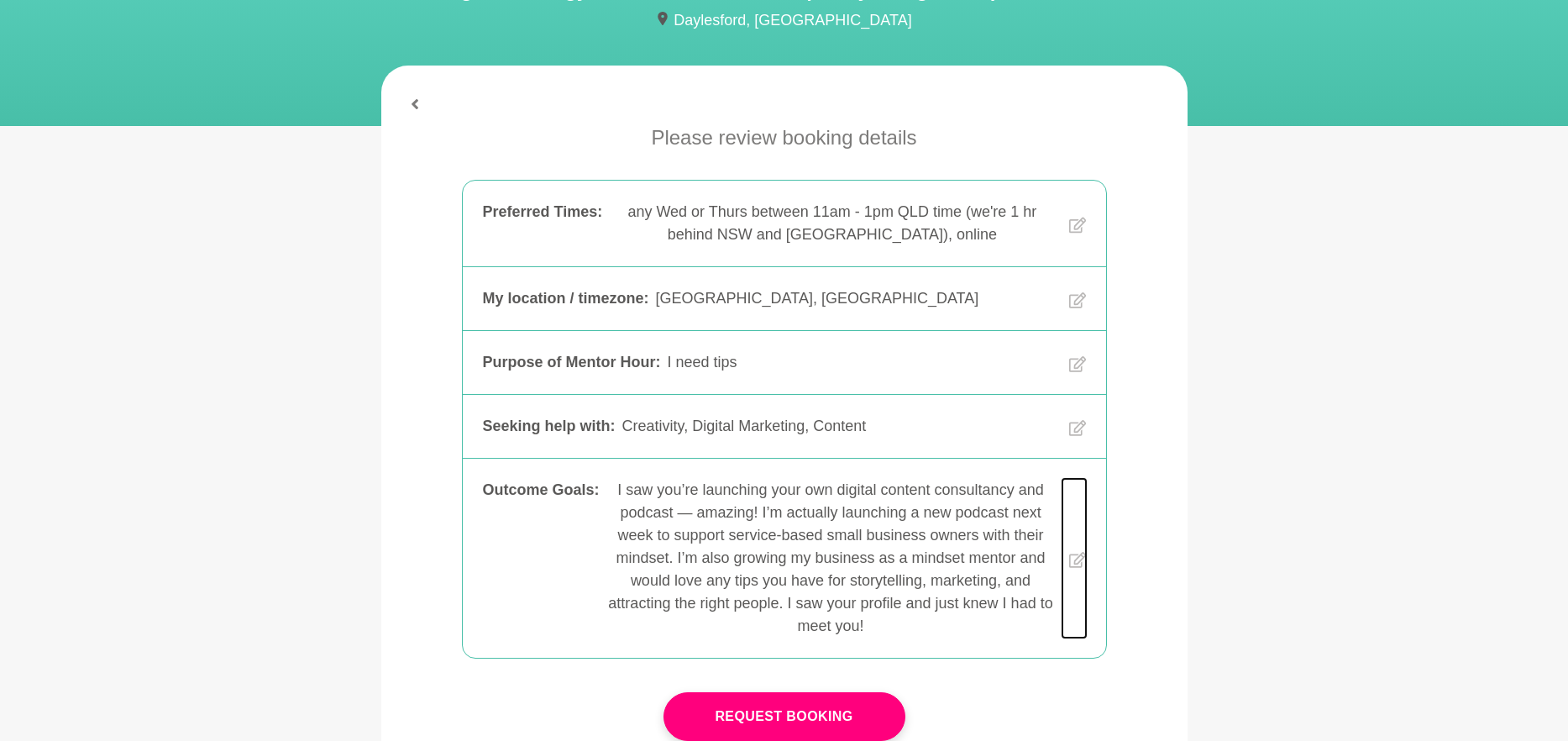
click at [1076, 556] on icon at bounding box center [1078, 560] width 17 height 156
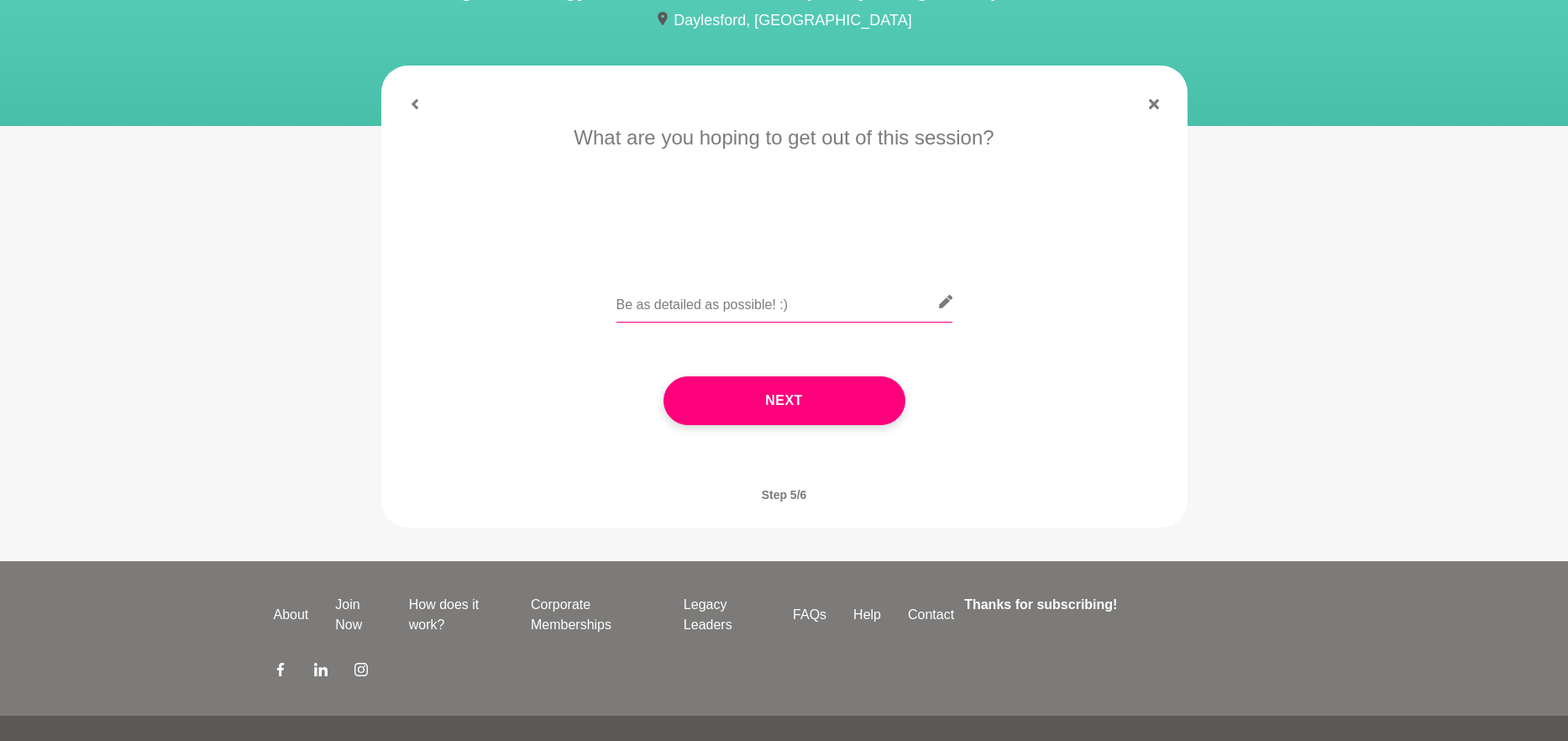
click at [694, 304] on input "text" at bounding box center [784, 302] width 336 height 41
paste input "I saw you’re launching your own digital content consultancy and podcast — amazi…"
click at [917, 298] on input "I saw you’re launching your own digital content consultancy and podcast — amazi…" at bounding box center [784, 302] width 336 height 41
click at [926, 303] on input "I saw you’re launching your own digital content consultancy and podcast — amazi…" at bounding box center [784, 302] width 336 height 41
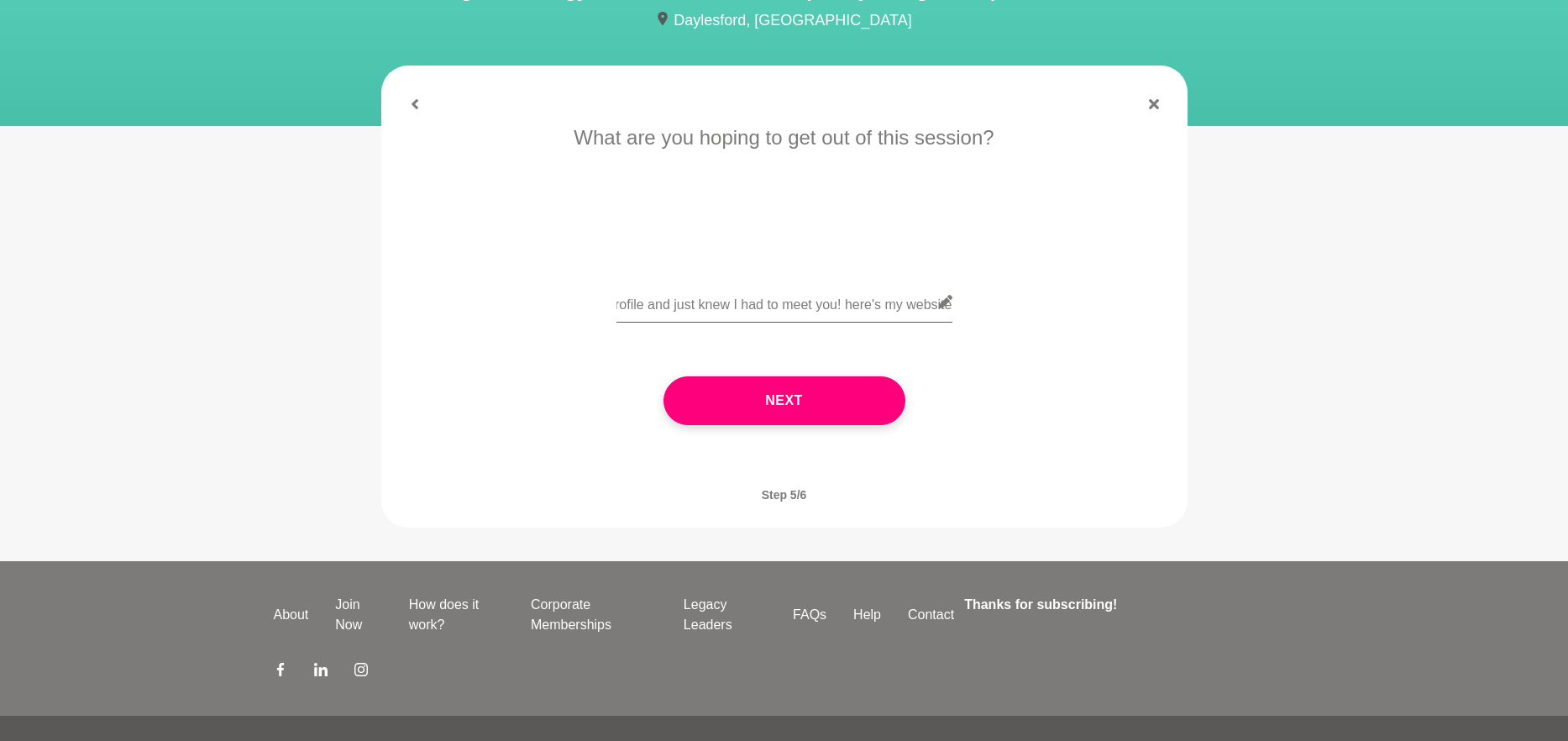
scroll to position [0, 2469]
paste input "[URL][DOMAIN_NAME]"
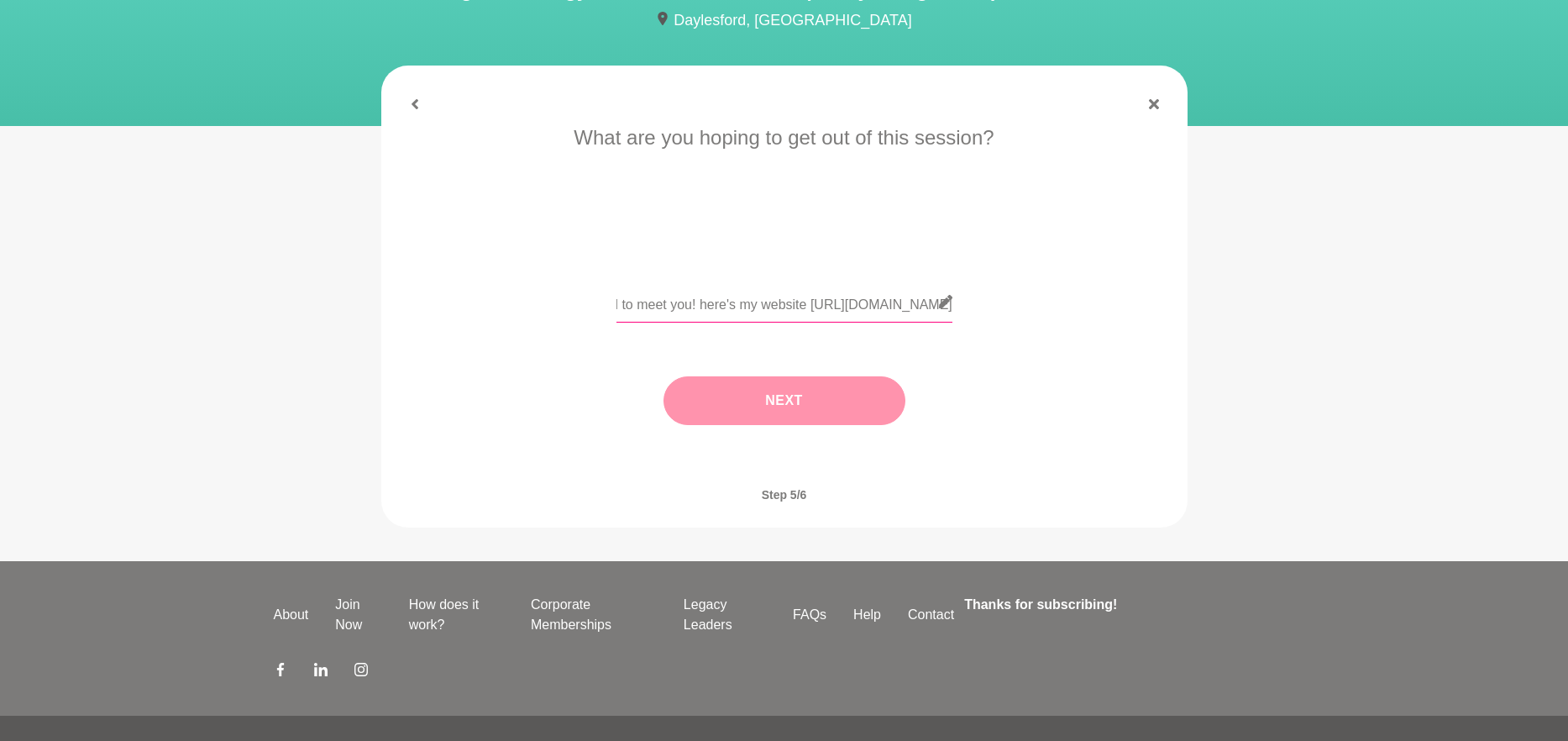
type input "I saw you’re launching your own digital content consultancy and podcast — amazi…"
click at [796, 395] on button "Next" at bounding box center [784, 401] width 242 height 49
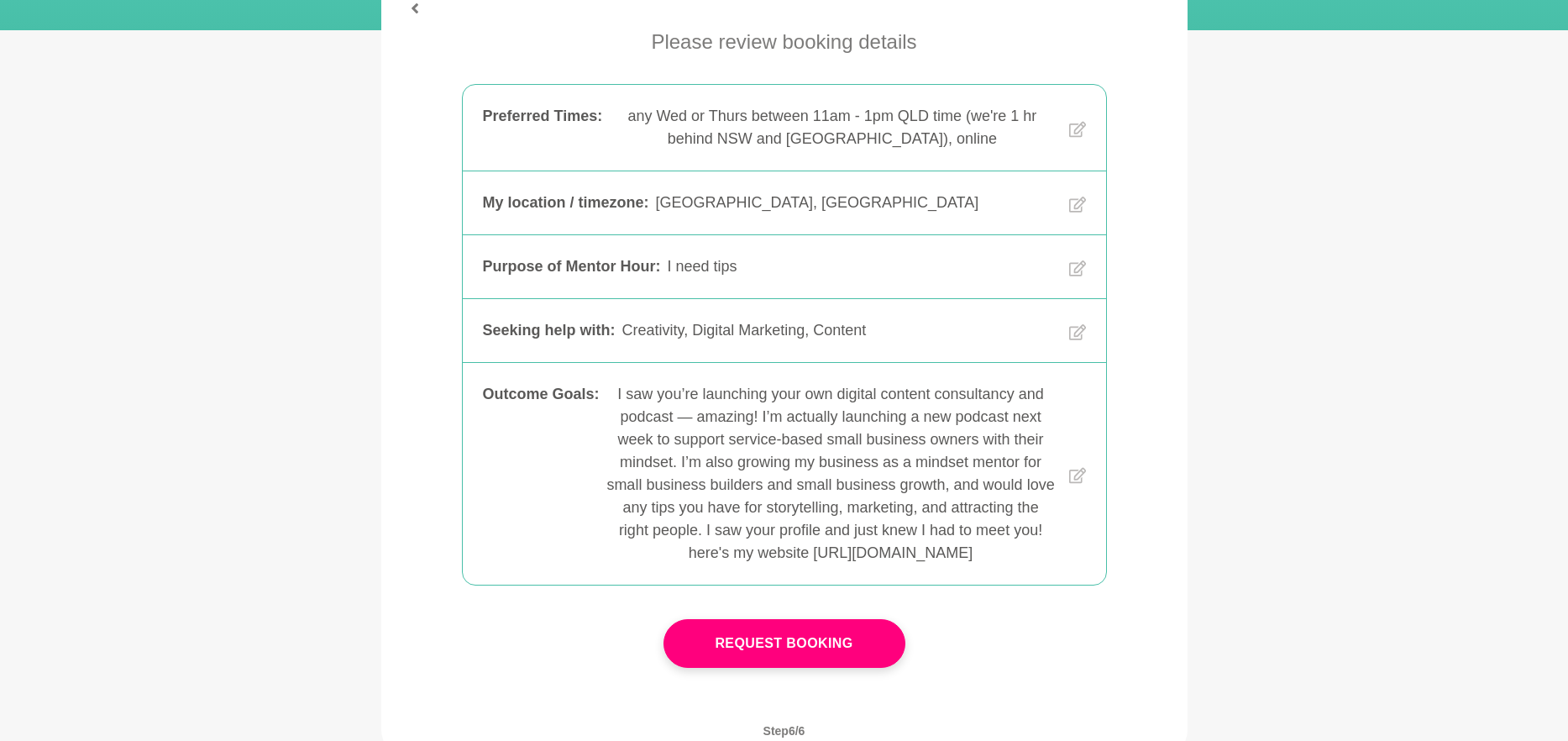
scroll to position [302, 0]
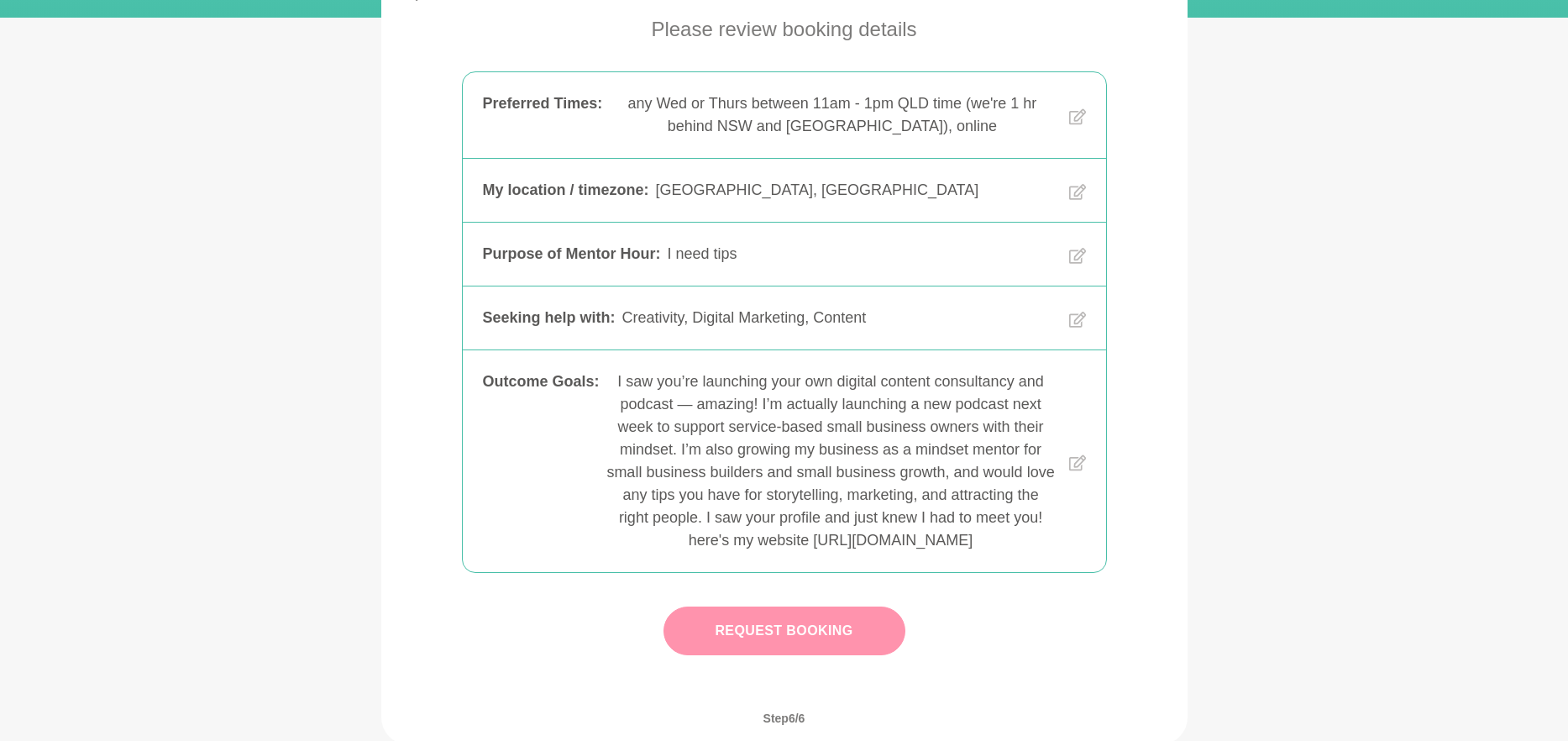
click at [815, 628] on button "Request Booking" at bounding box center [784, 630] width 242 height 49
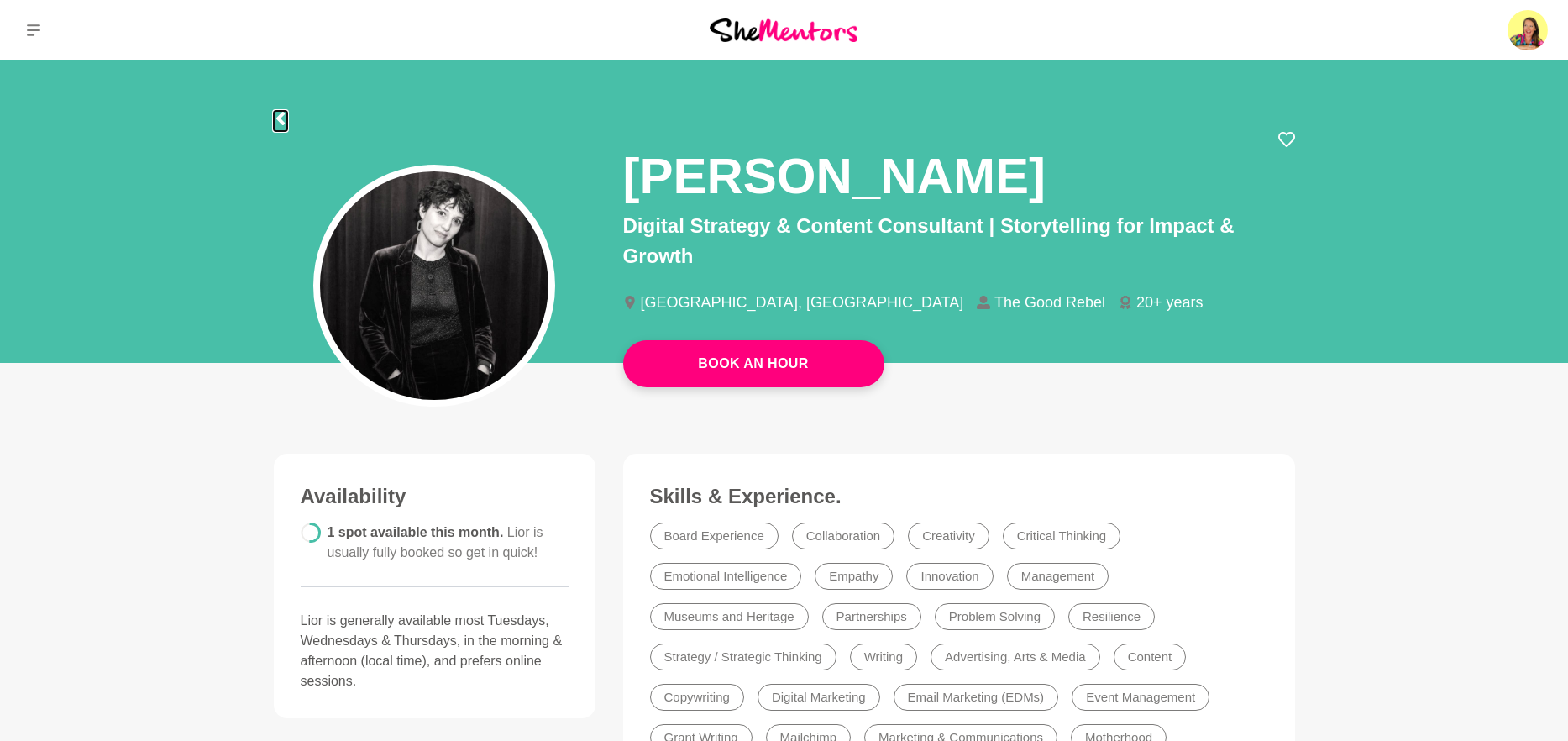
click at [280, 113] on icon at bounding box center [280, 118] width 8 height 13
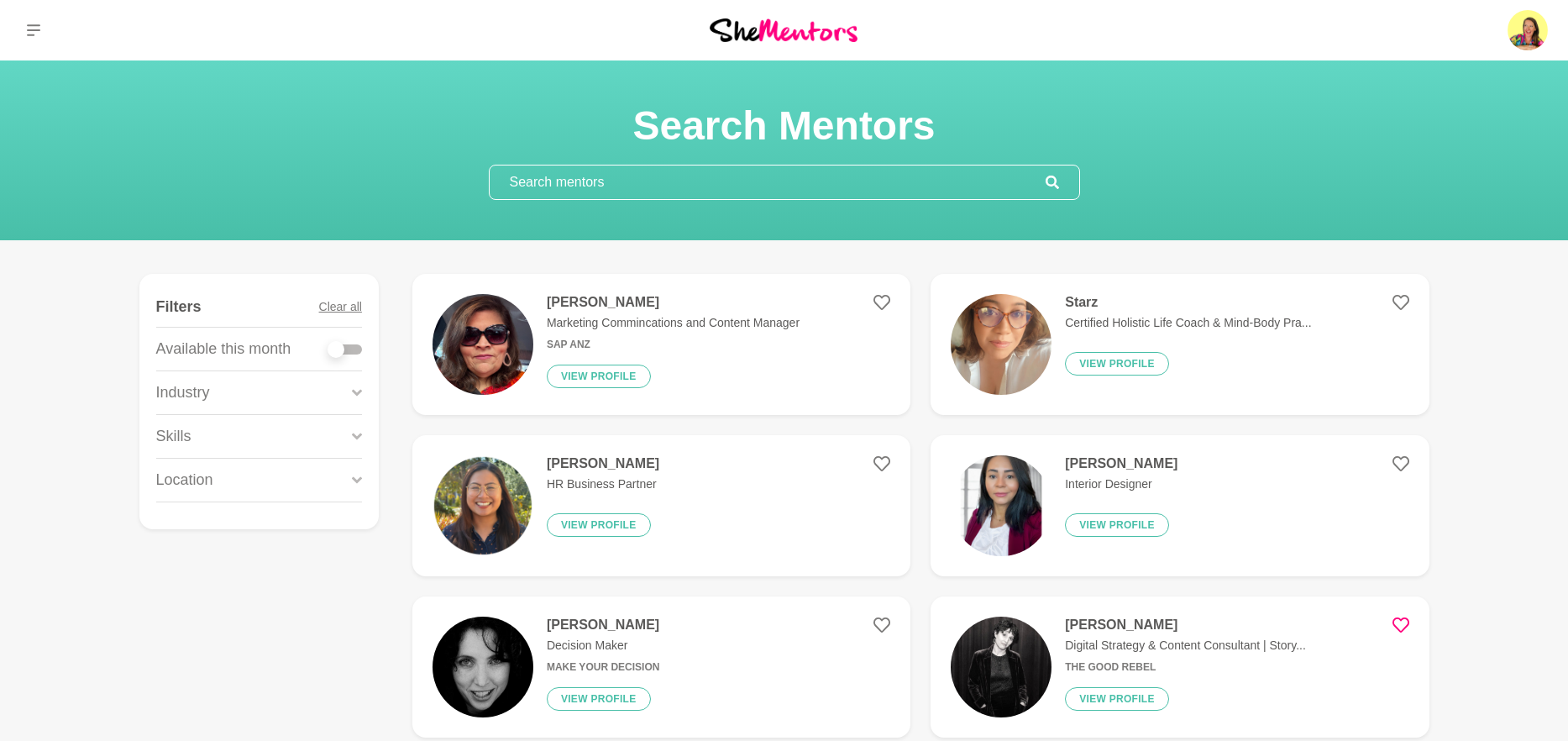
click at [578, 189] on input "text" at bounding box center [768, 182] width 556 height 34
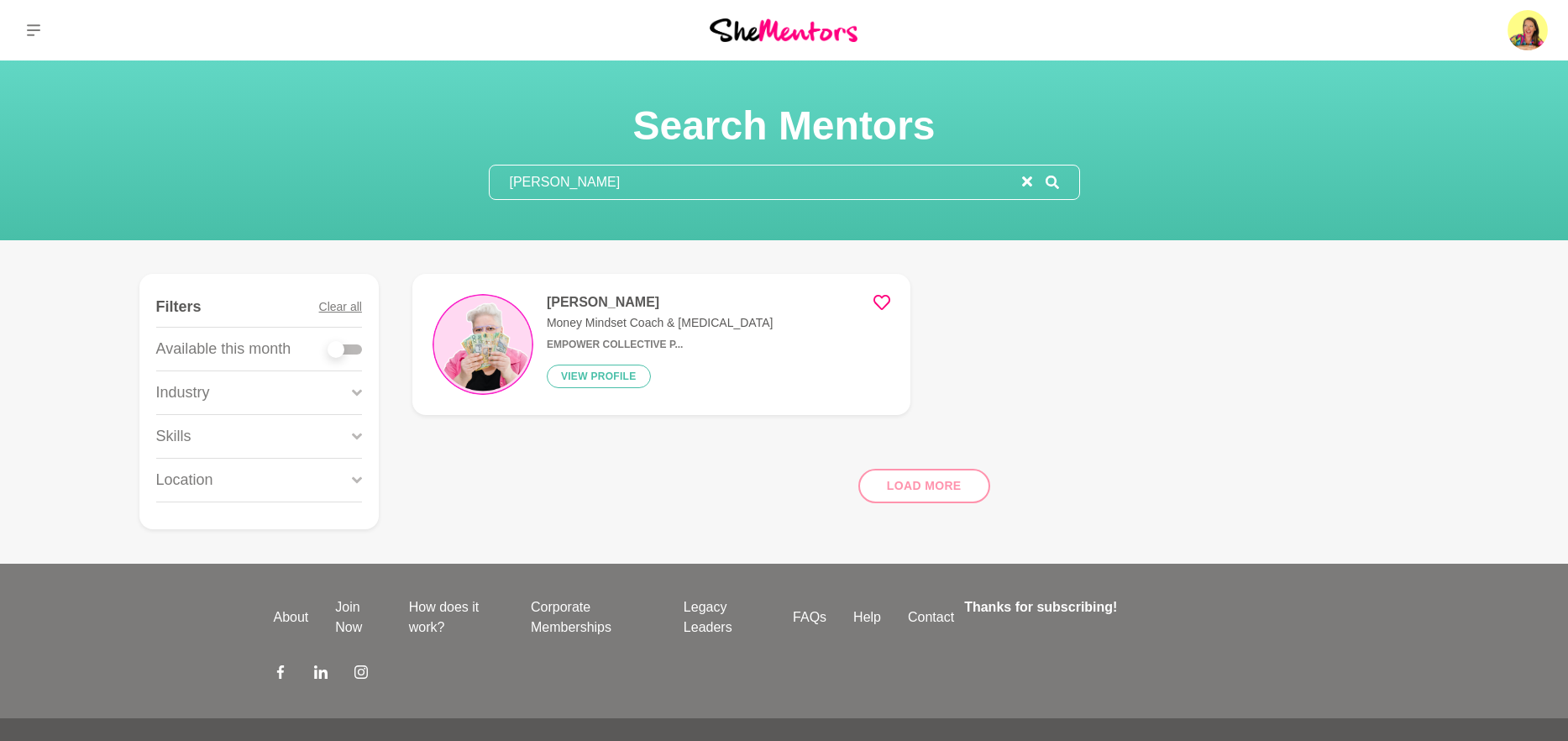
type input "[PERSON_NAME]"
click at [589, 388] on div "Eloise Tomkins Money Mindset Coach & Psychologist Empower Collective P... View …" at bounding box center [652, 343] width 239 height 100
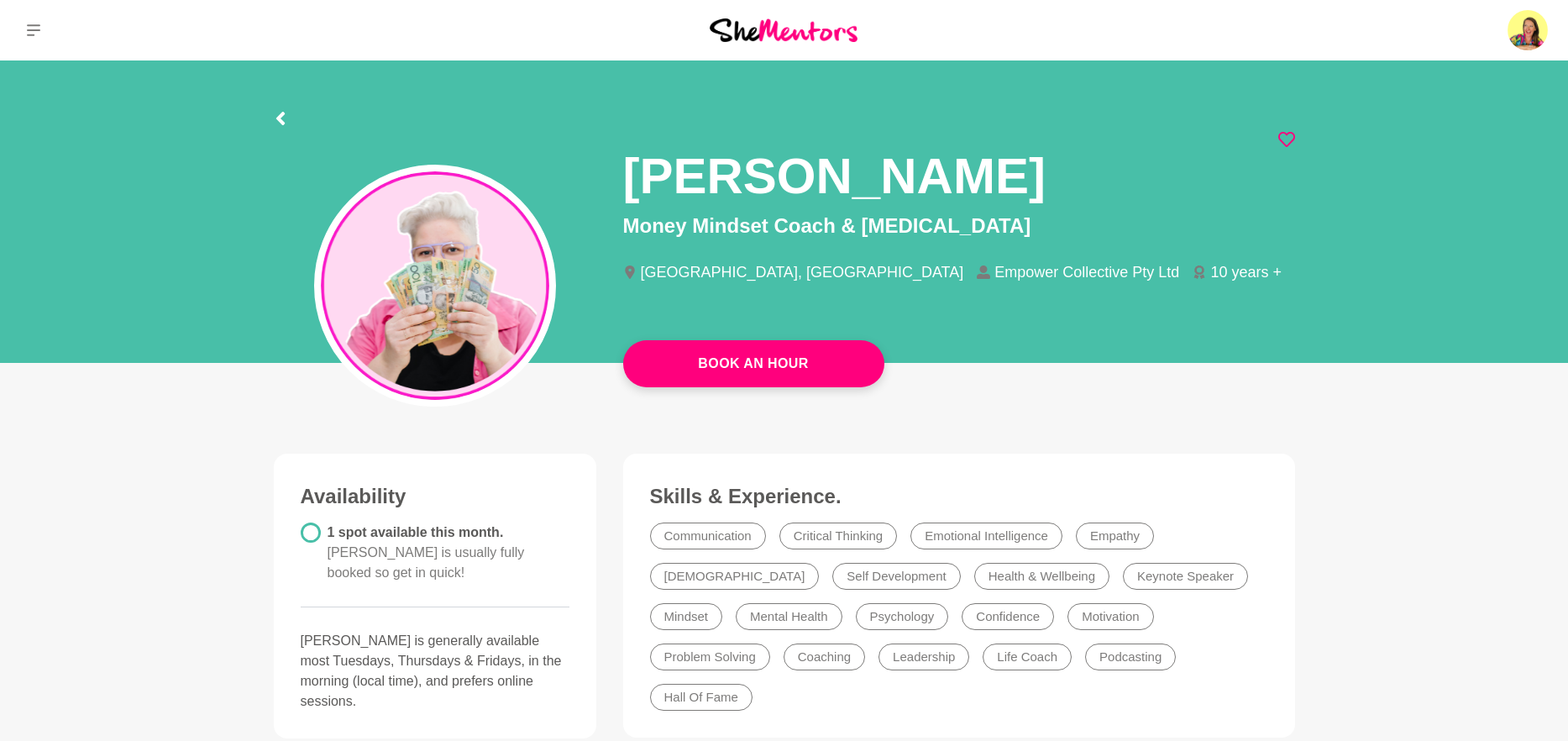
click at [287, 122] on div at bounding box center [784, 115] width 1022 height 30
click at [280, 116] on icon at bounding box center [280, 118] width 8 height 13
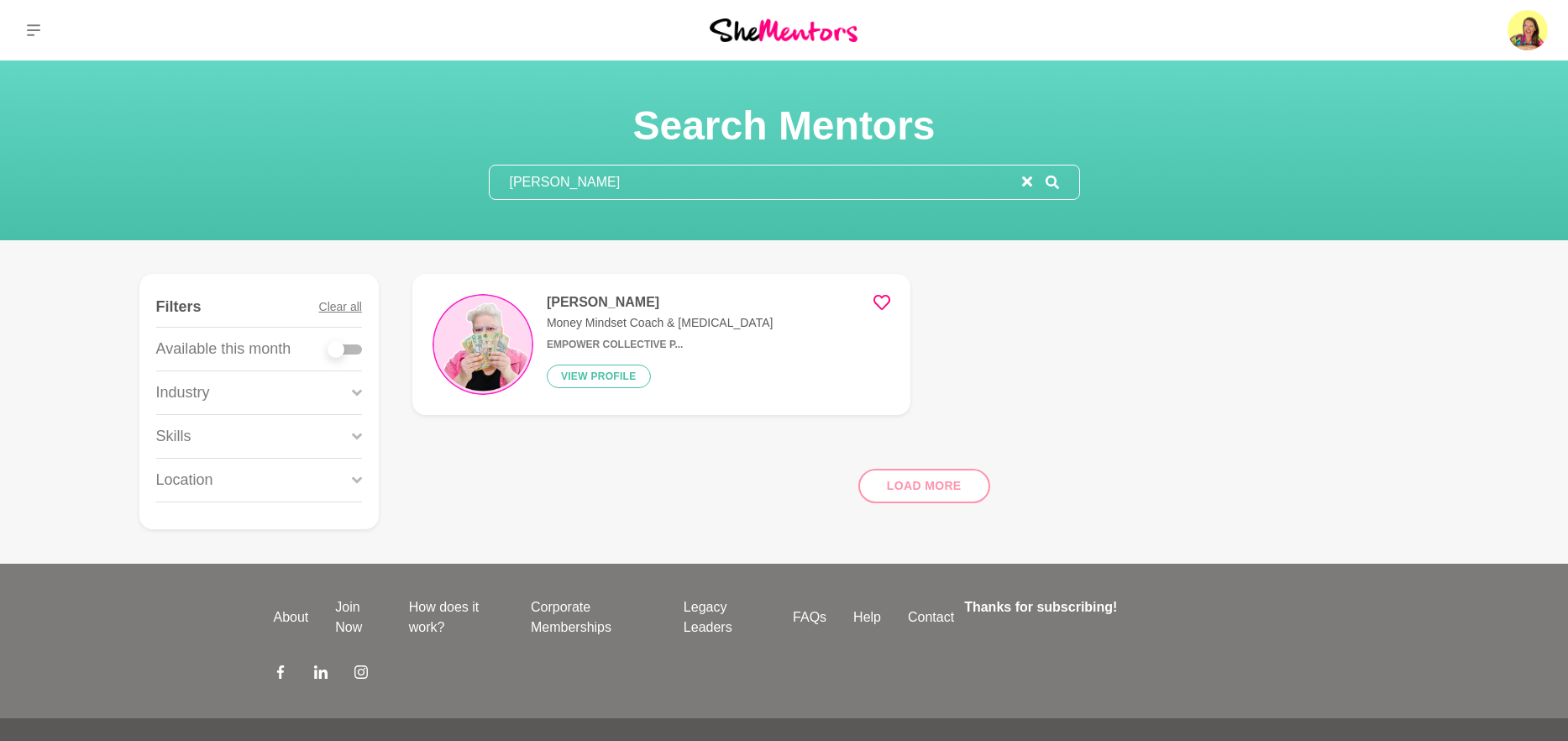
drag, startPoint x: 631, startPoint y: 193, endPoint x: 469, endPoint y: 177, distance: 162.8
click at [469, 177] on section "Search Mentors [PERSON_NAME]" at bounding box center [784, 150] width 646 height 99
type input "lior"
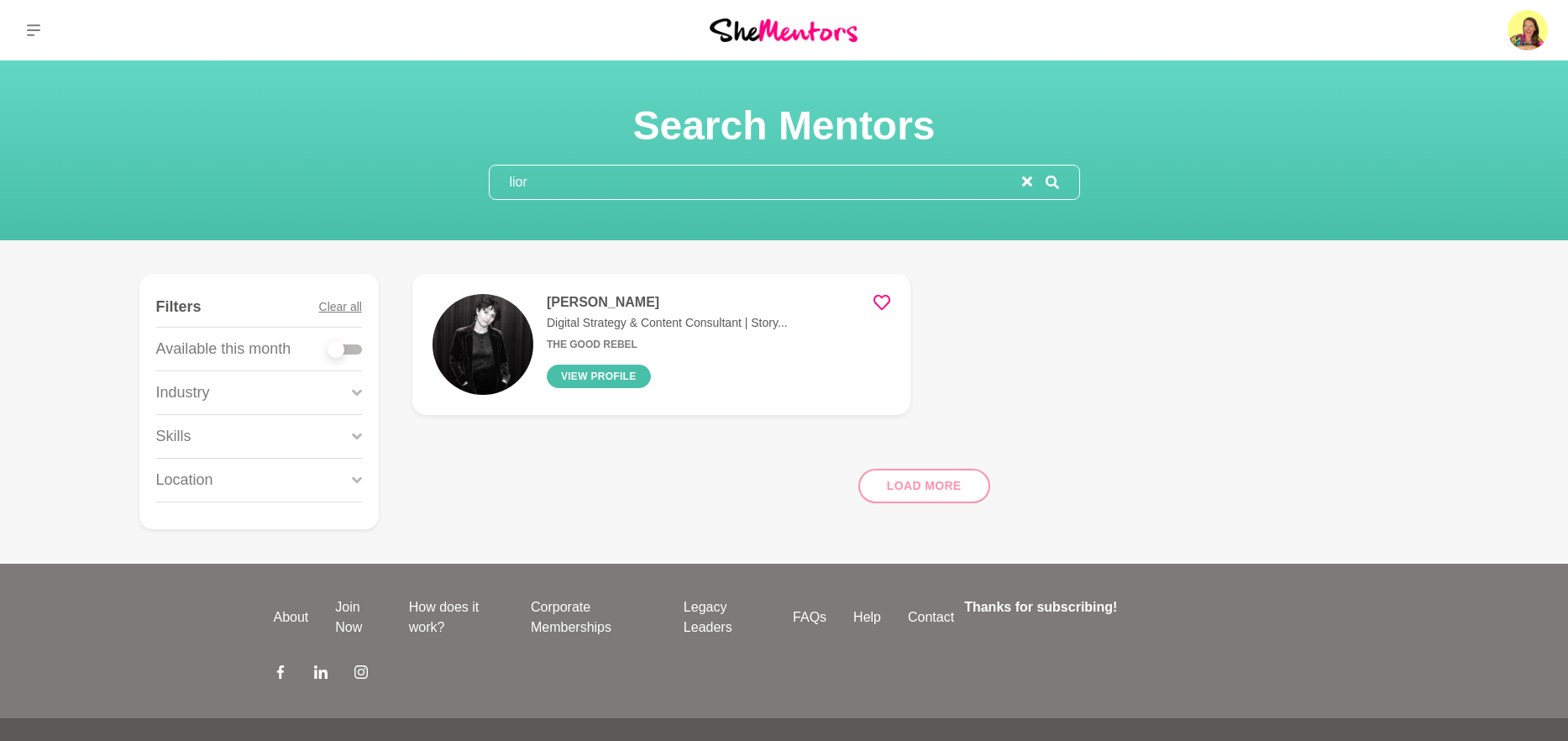
click at [622, 372] on button "View profile" at bounding box center [599, 376] width 104 height 23
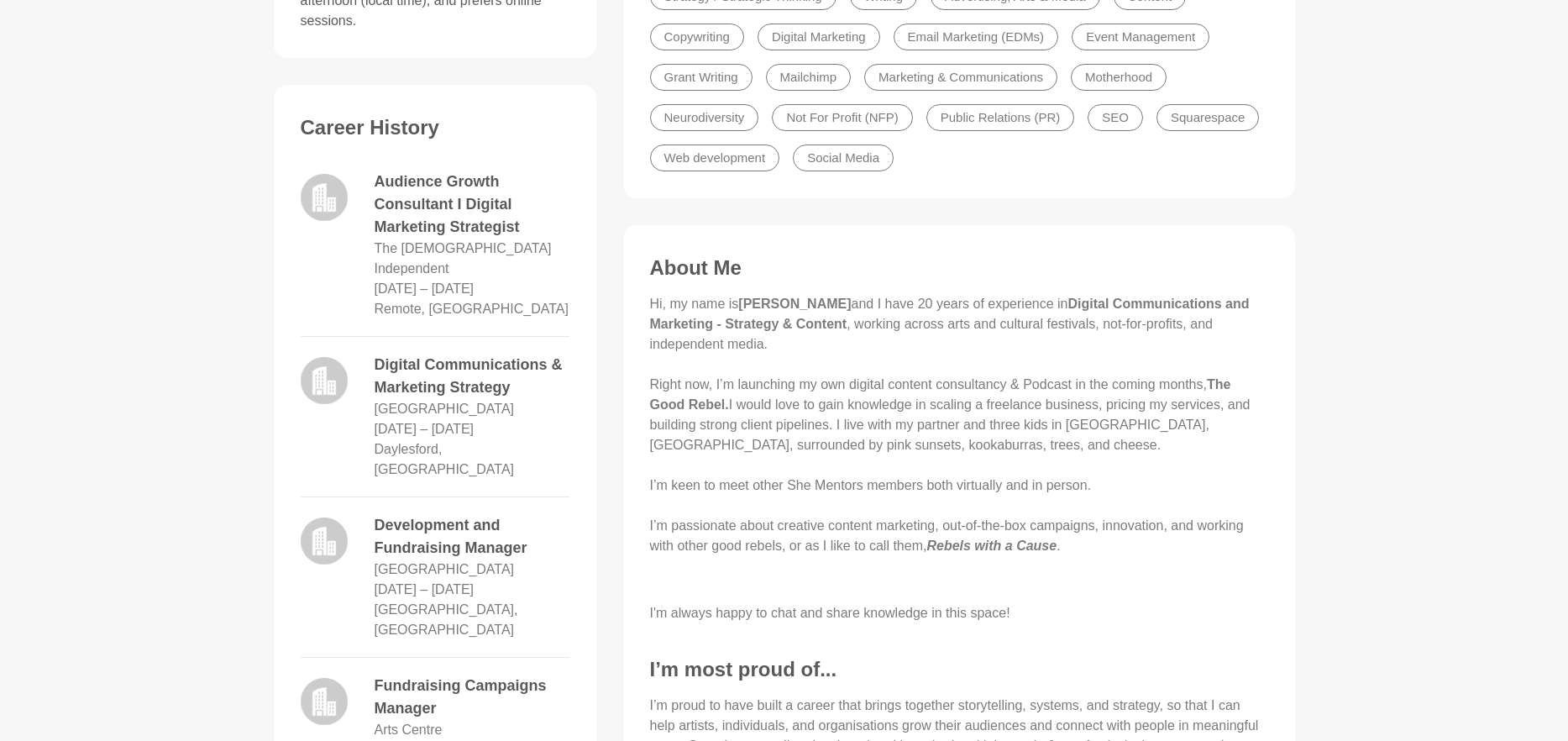
scroll to position [661, 0]
